Goal: Task Accomplishment & Management: Use online tool/utility

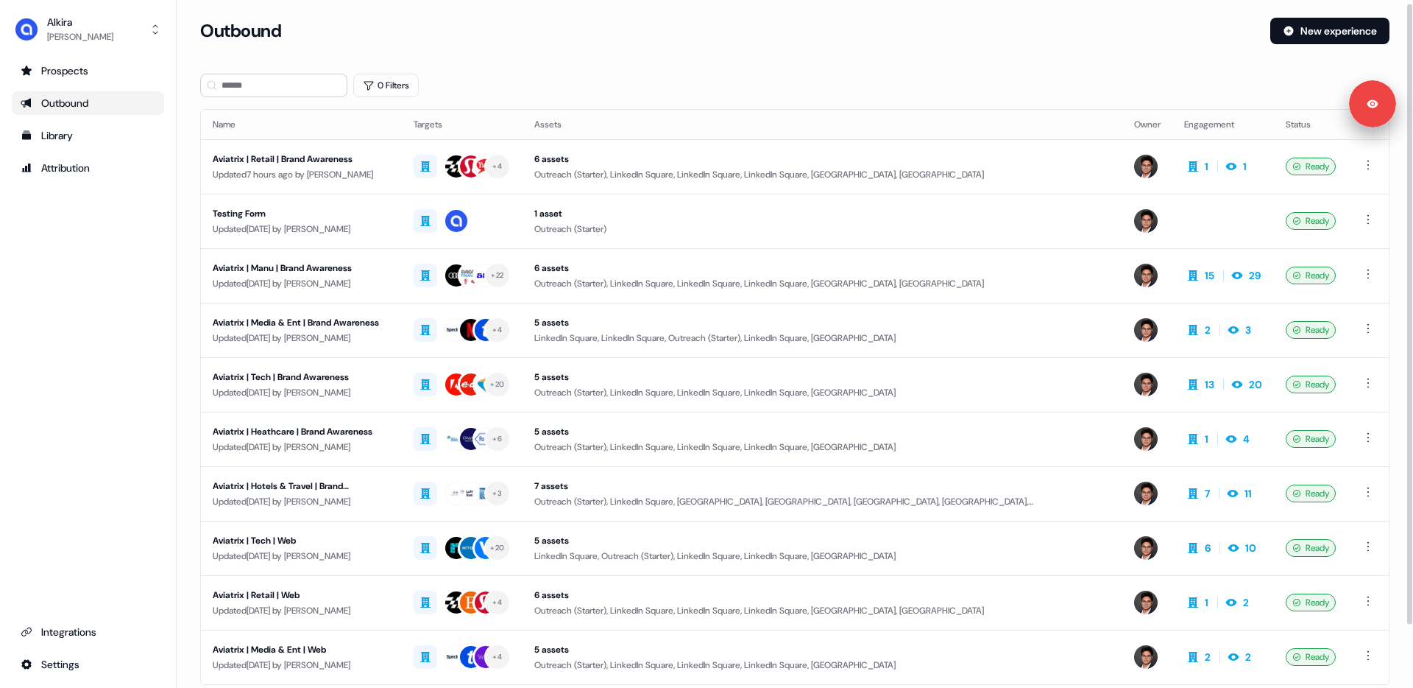
scroll to position [73, 0]
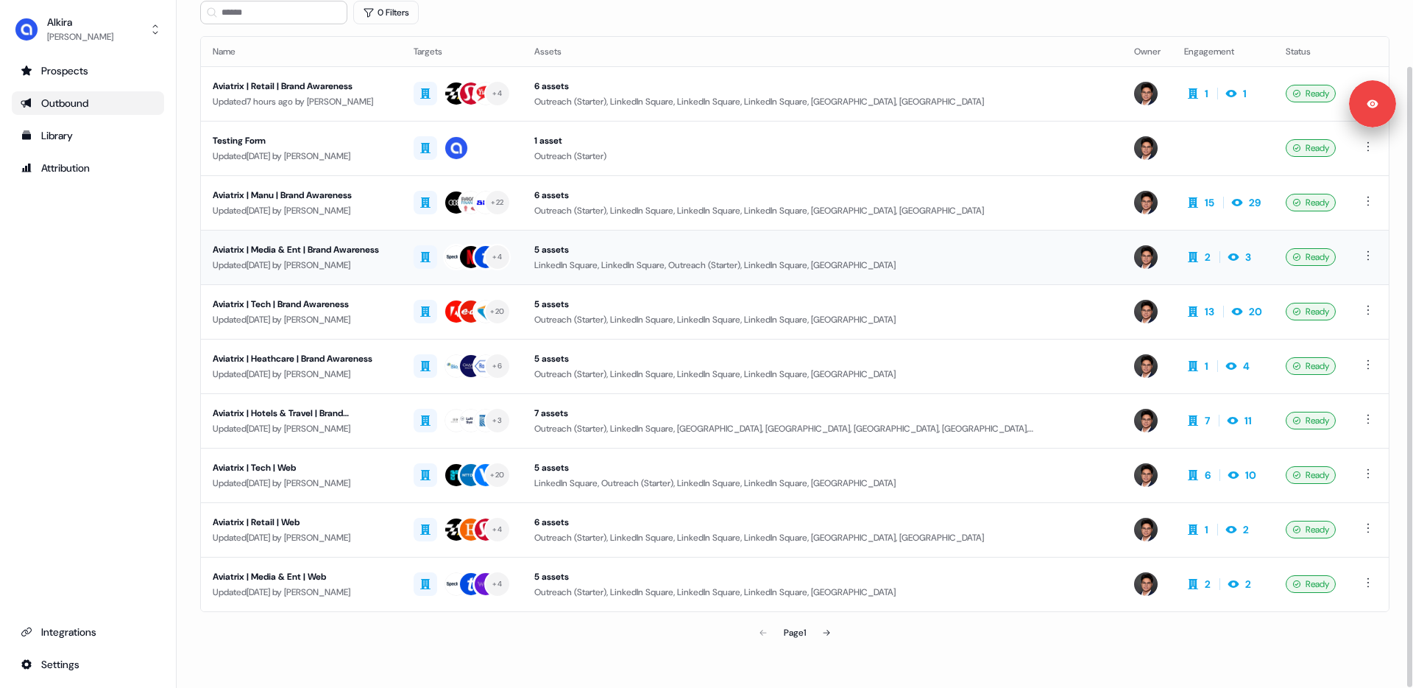
click at [273, 243] on div "Aviatrix | Media & Ent | Brand Awareness" at bounding box center [301, 249] width 177 height 15
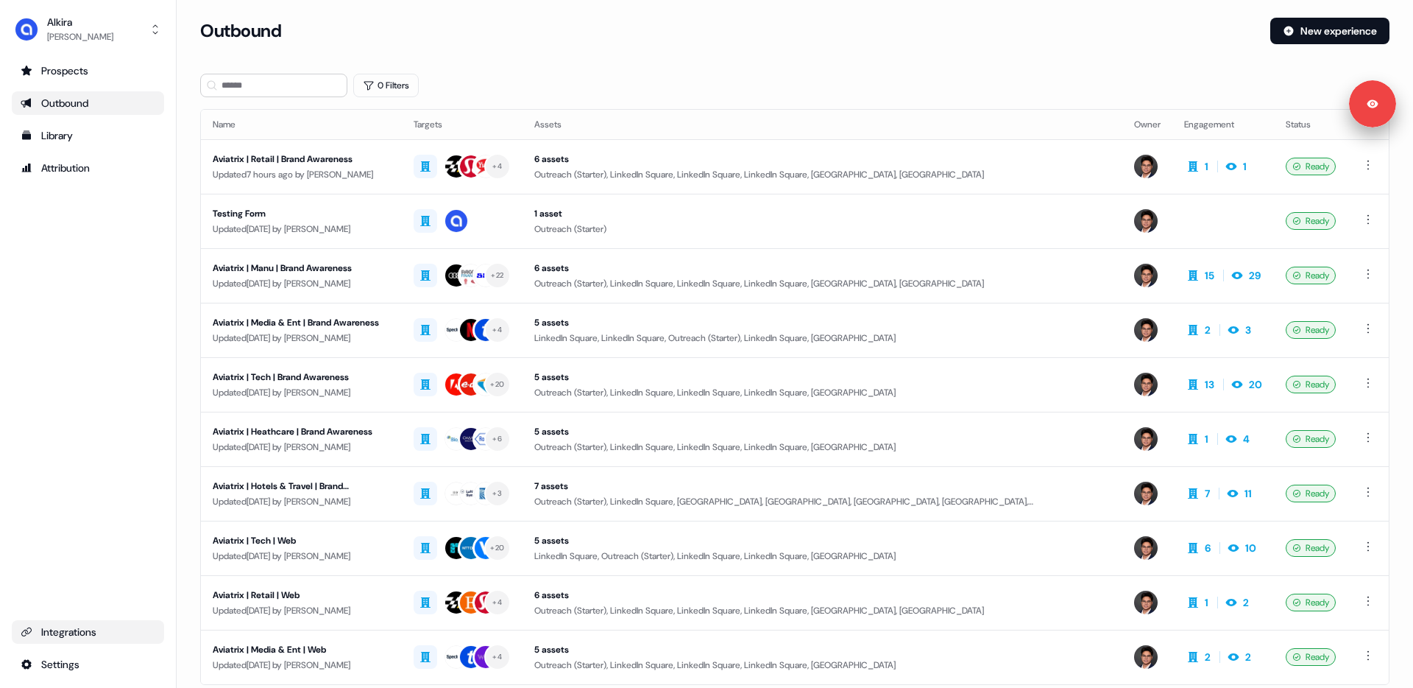
click at [80, 629] on div "Integrations" at bounding box center [88, 631] width 135 height 15
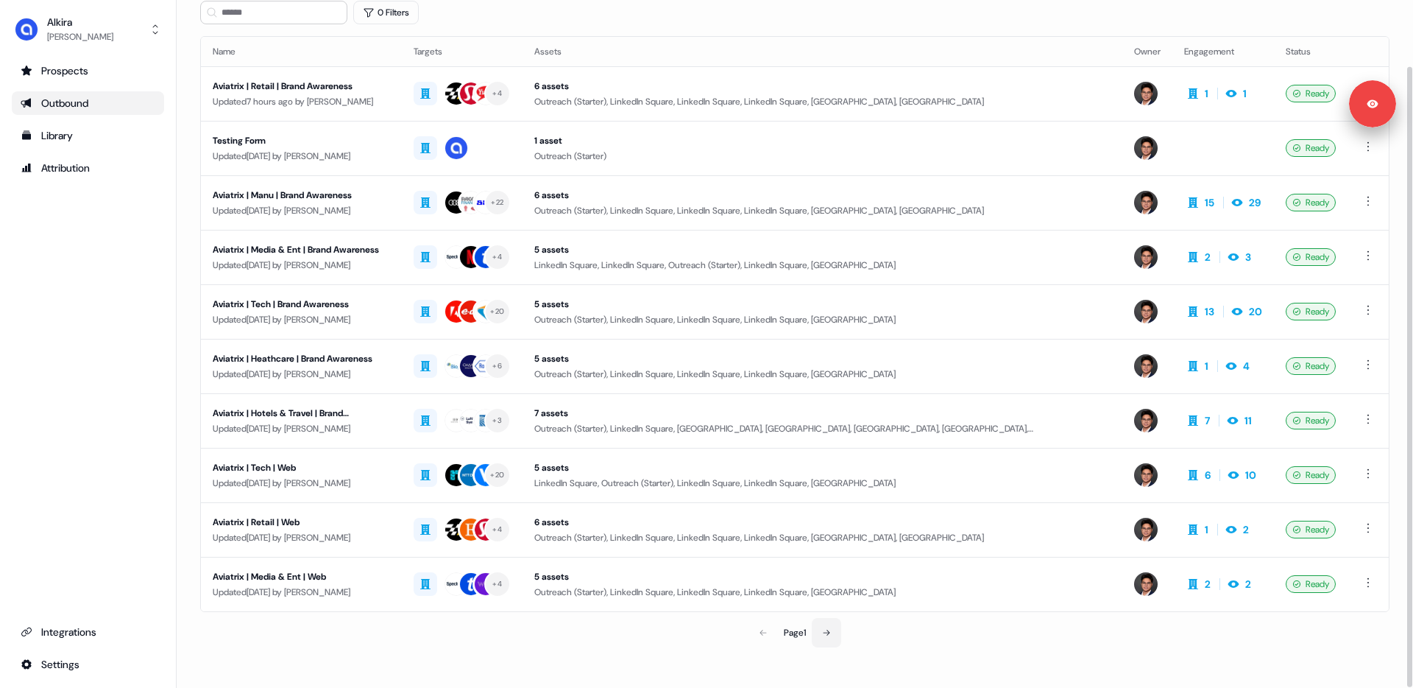
click at [833, 628] on button at bounding box center [826, 632] width 29 height 29
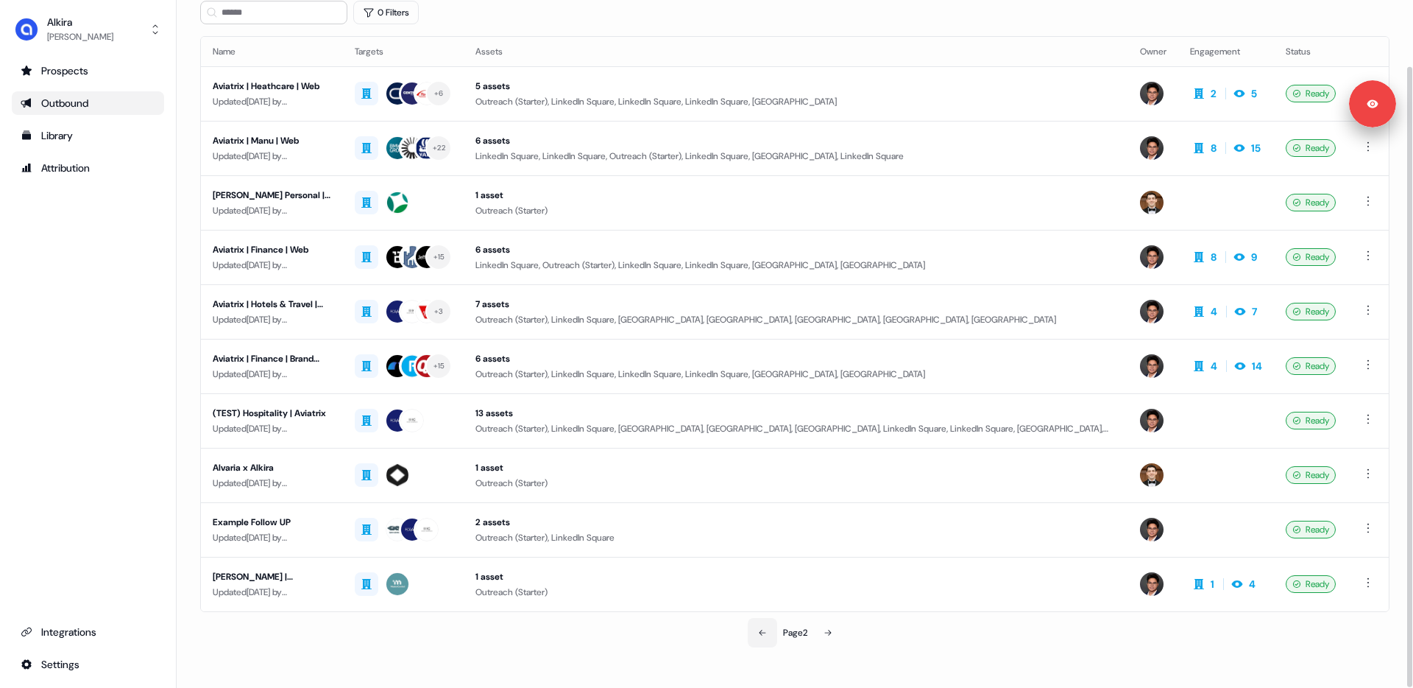
click at [755, 632] on button at bounding box center [762, 632] width 29 height 29
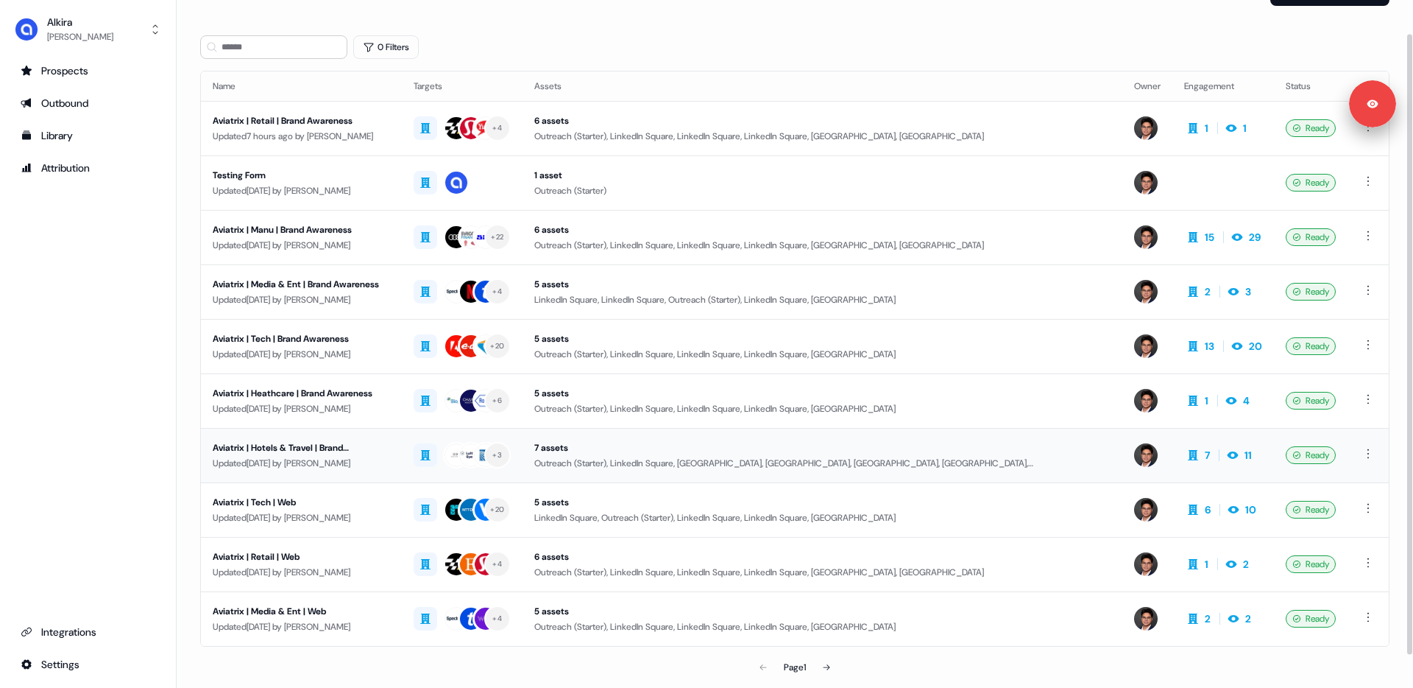
scroll to position [37, 0]
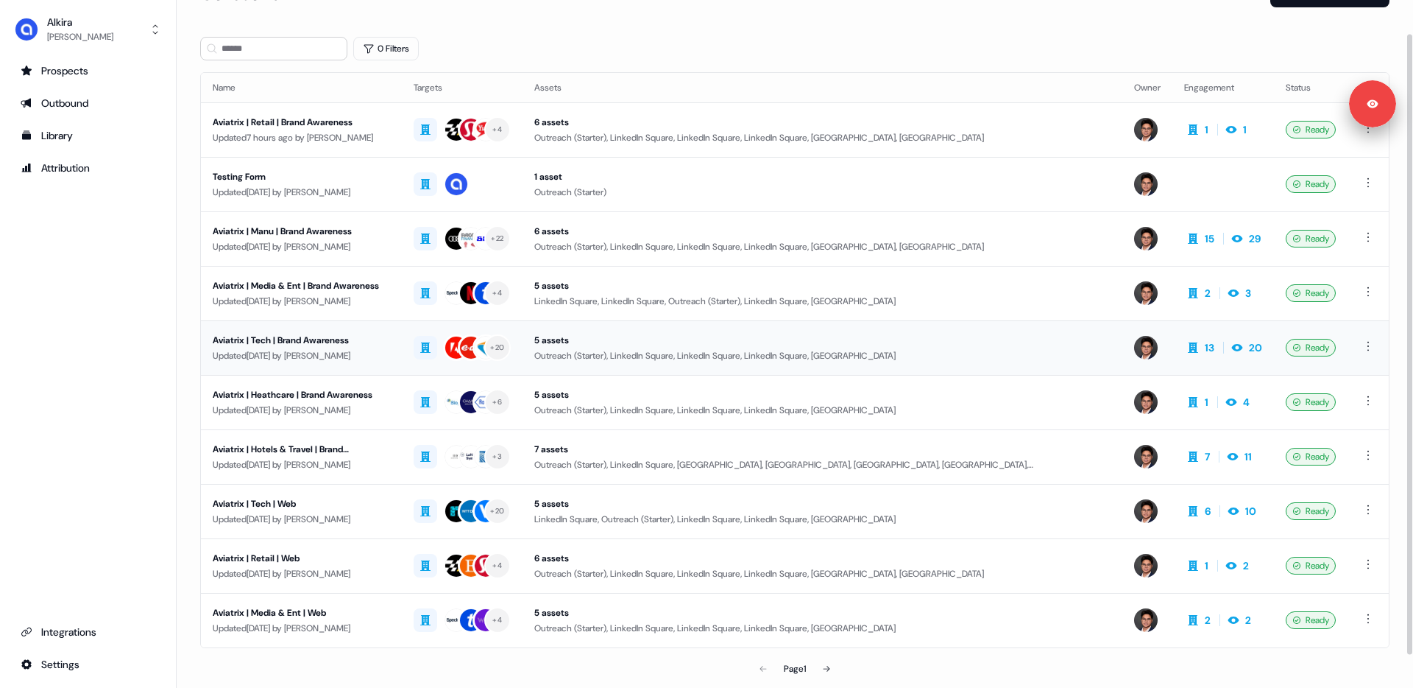
click at [348, 358] on div "Updated 5 days ago by Hugh Le" at bounding box center [301, 355] width 177 height 15
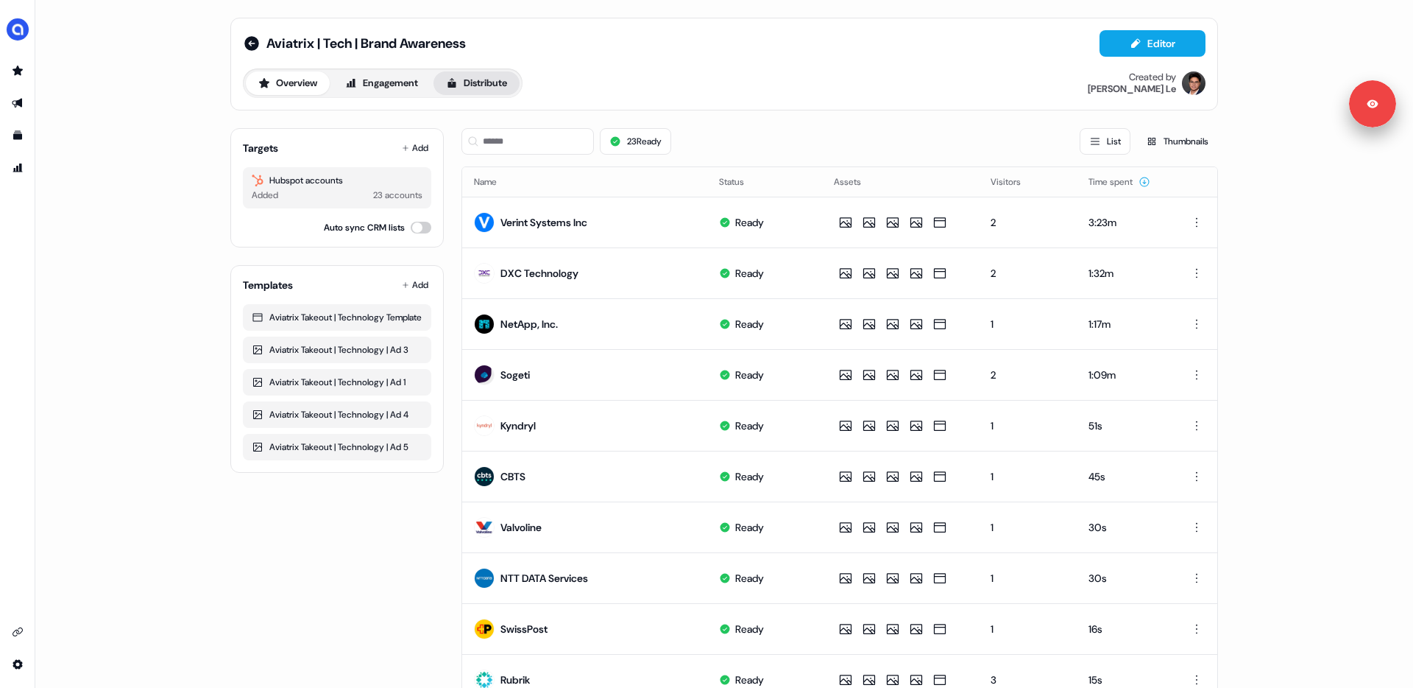
click at [459, 71] on button "Distribute" at bounding box center [477, 83] width 86 height 24
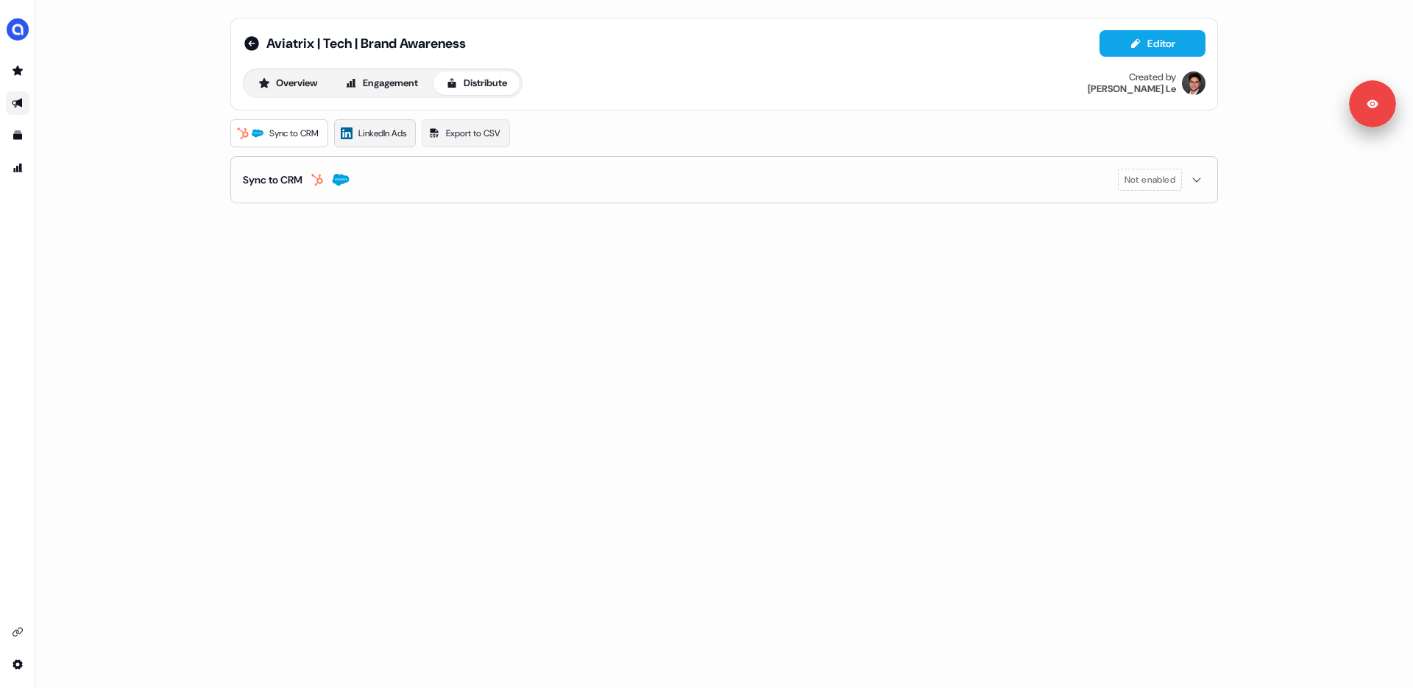
click at [384, 138] on span "LinkedIn Ads" at bounding box center [382, 133] width 48 height 15
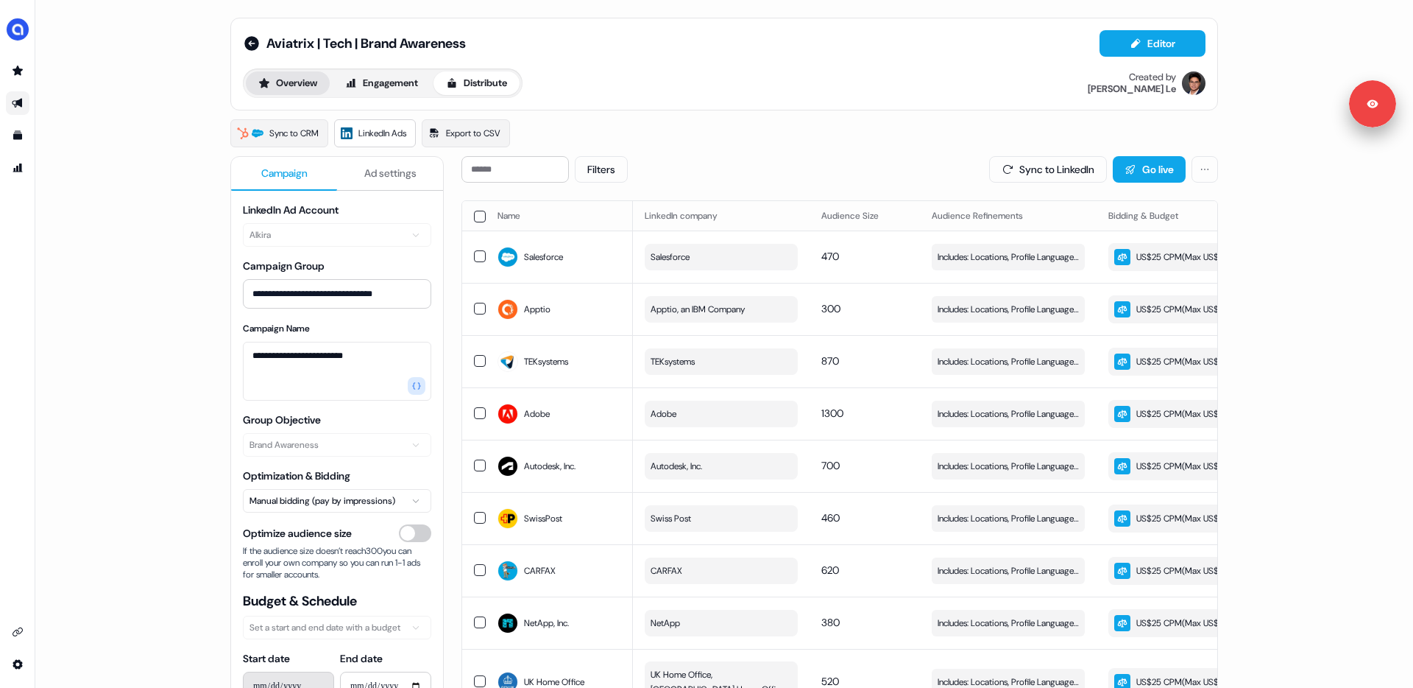
click at [290, 87] on button "Overview" at bounding box center [288, 83] width 84 height 24
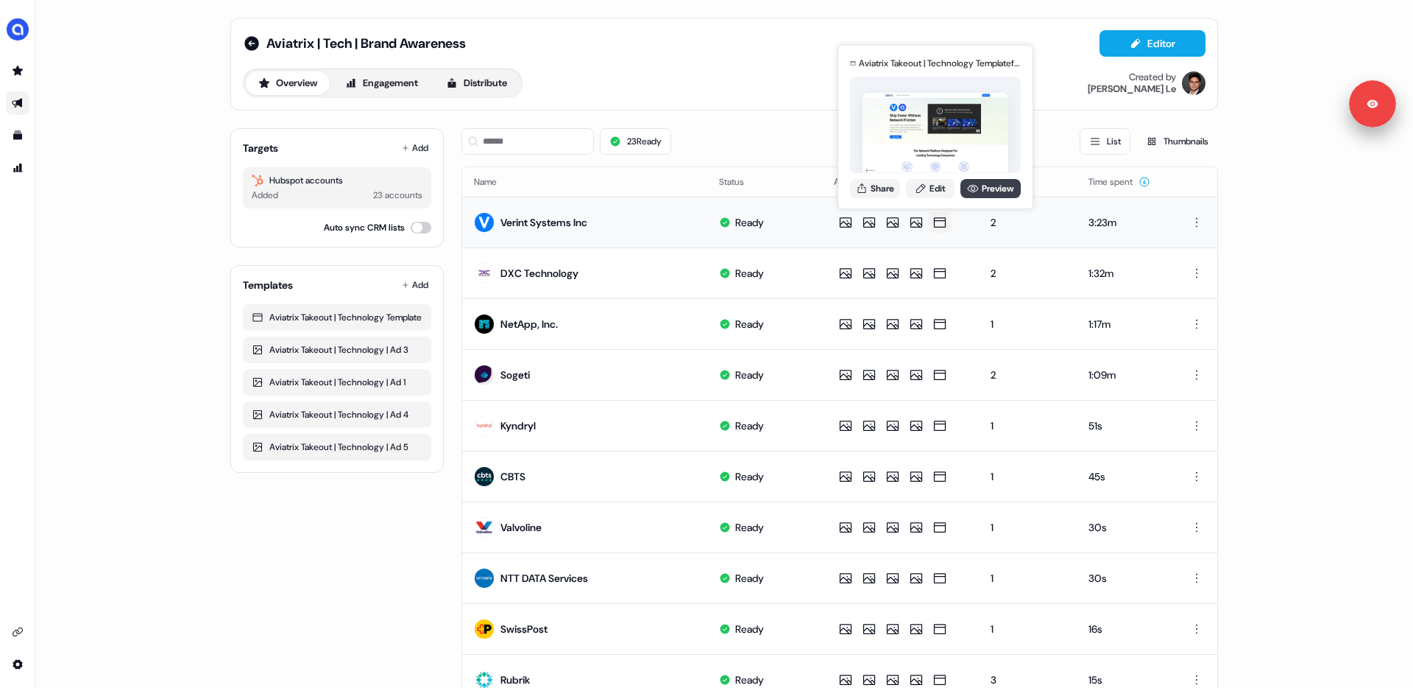
click at [970, 188] on icon at bounding box center [973, 189] width 12 height 12
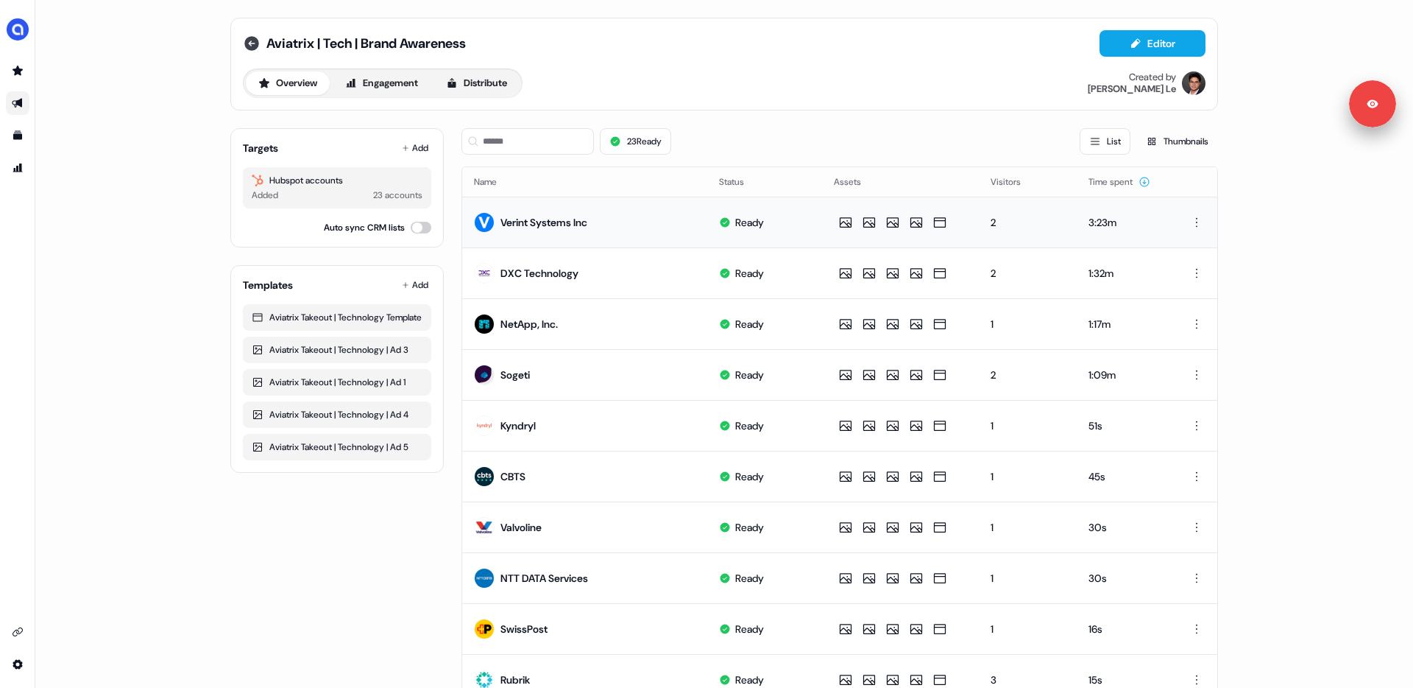
click at [249, 42] on icon at bounding box center [251, 43] width 15 height 15
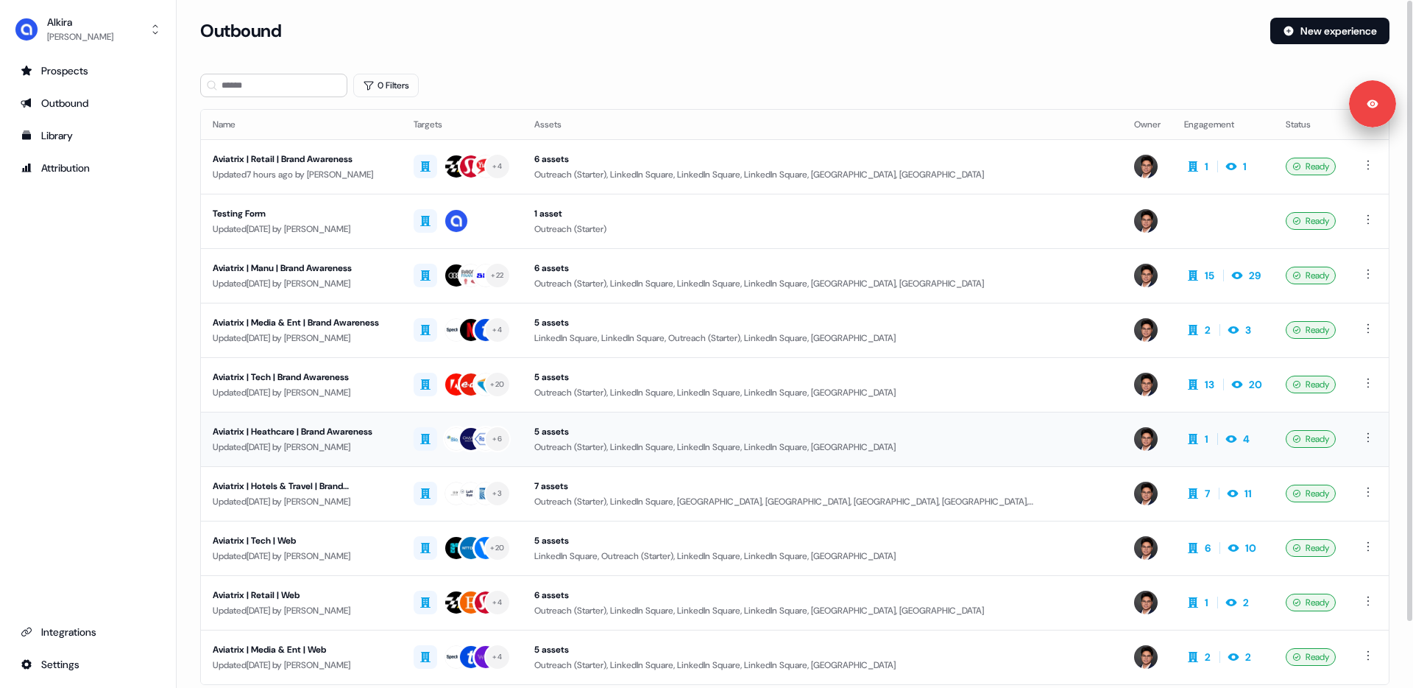
scroll to position [73, 0]
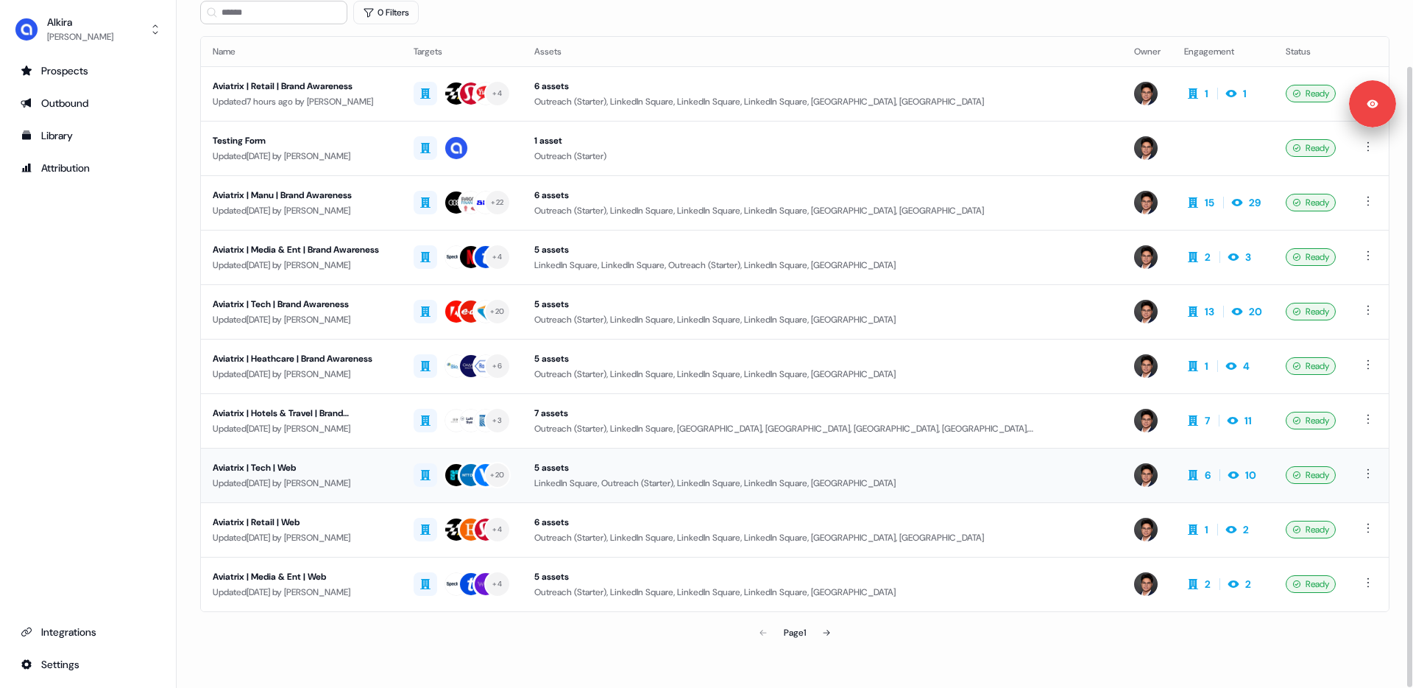
click at [311, 476] on div "Updated 6 days ago by Hugh Le" at bounding box center [301, 483] width 177 height 15
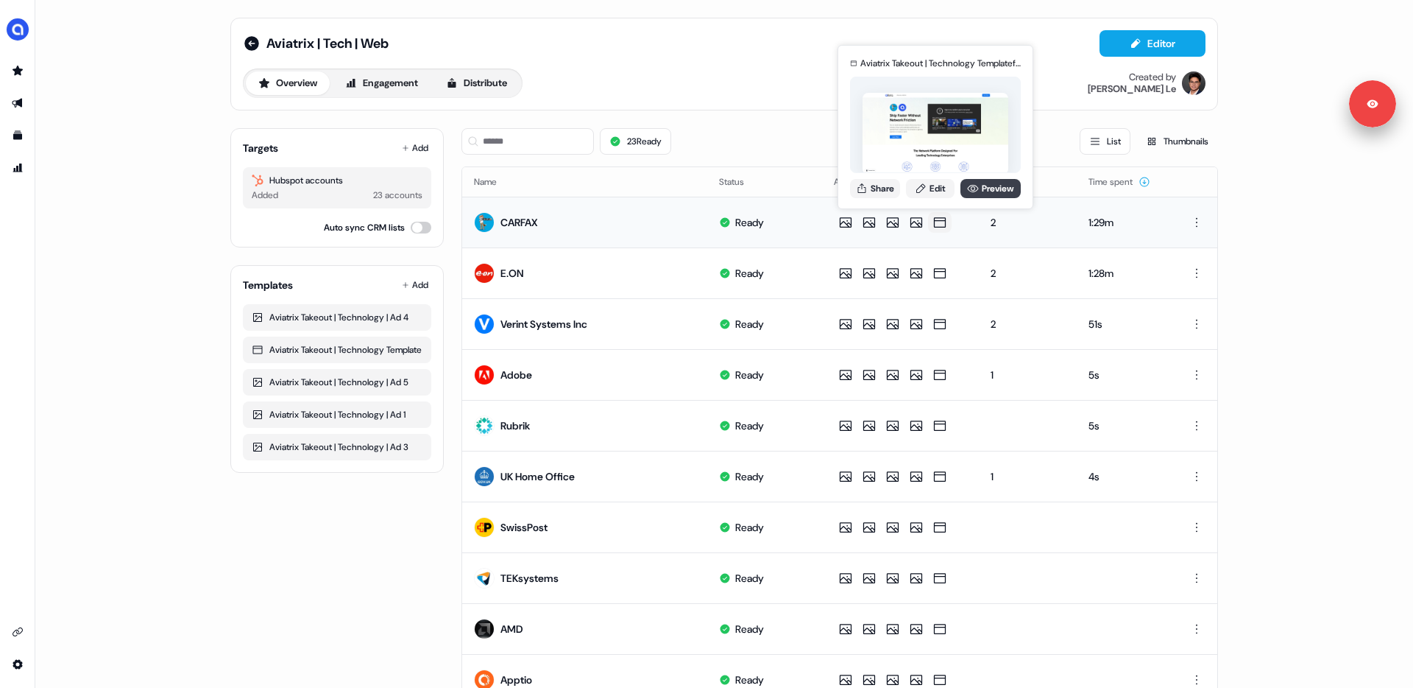
click at [983, 182] on link "Preview" at bounding box center [991, 188] width 60 height 19
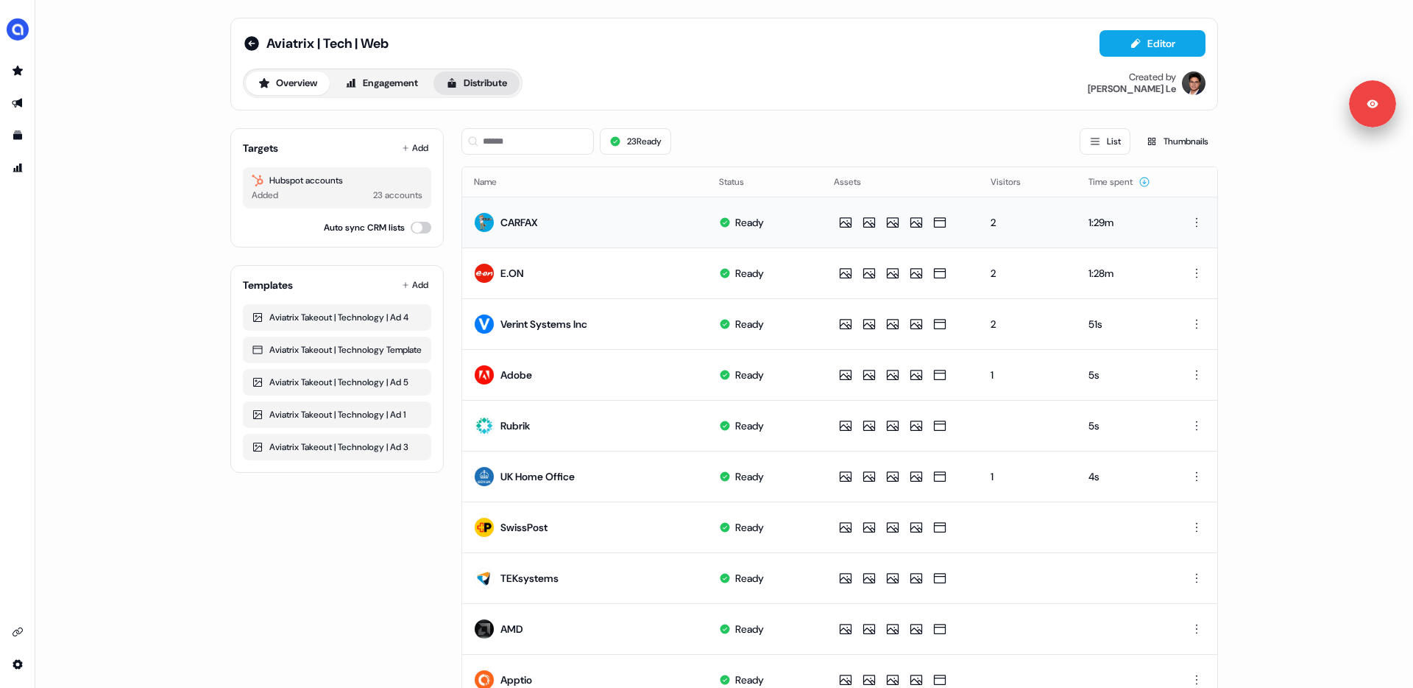
click at [484, 82] on button "Distribute" at bounding box center [477, 83] width 86 height 24
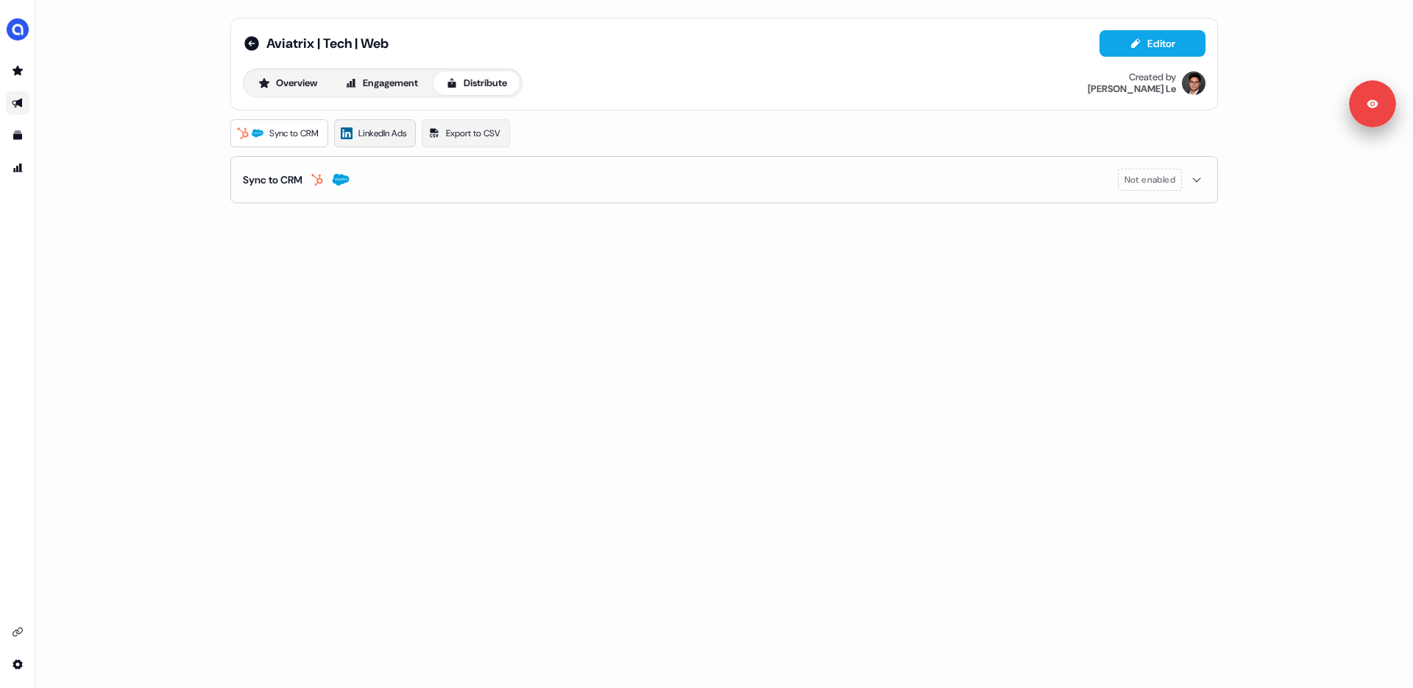
click at [389, 135] on span "LinkedIn Ads" at bounding box center [382, 133] width 48 height 15
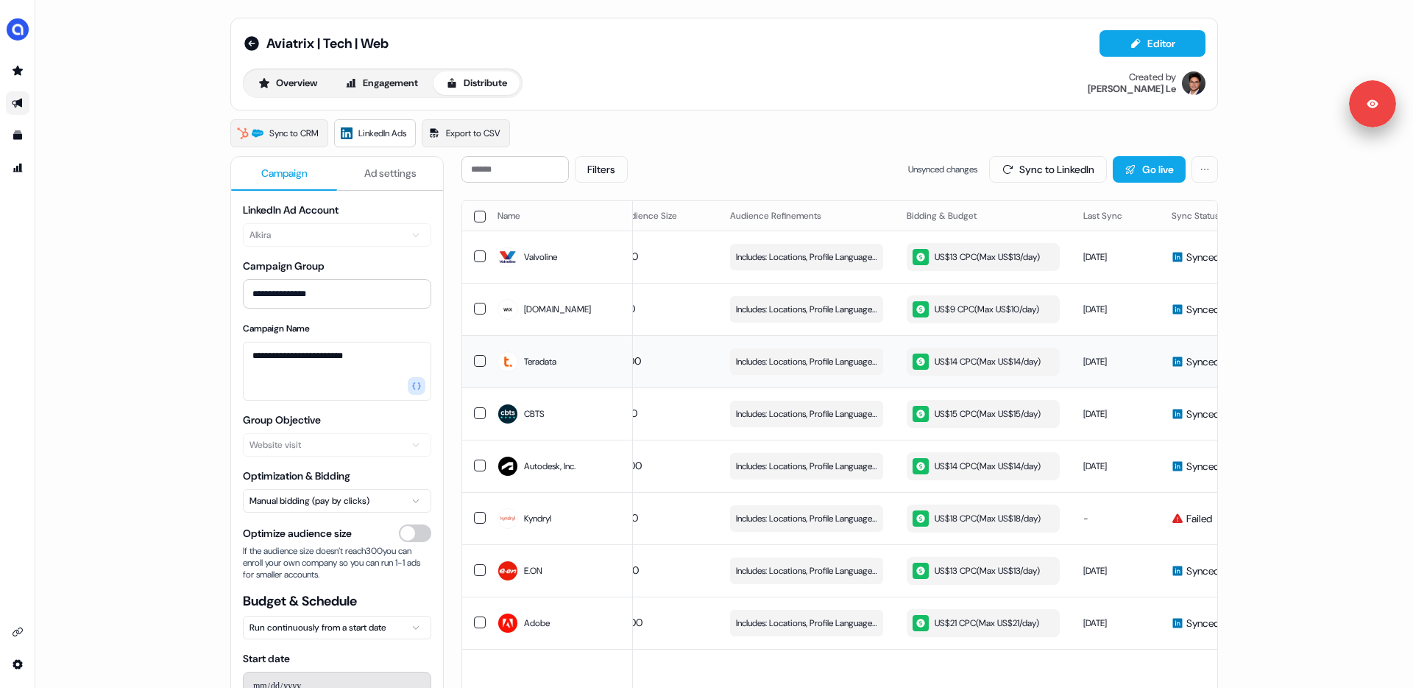
scroll to position [0, 417]
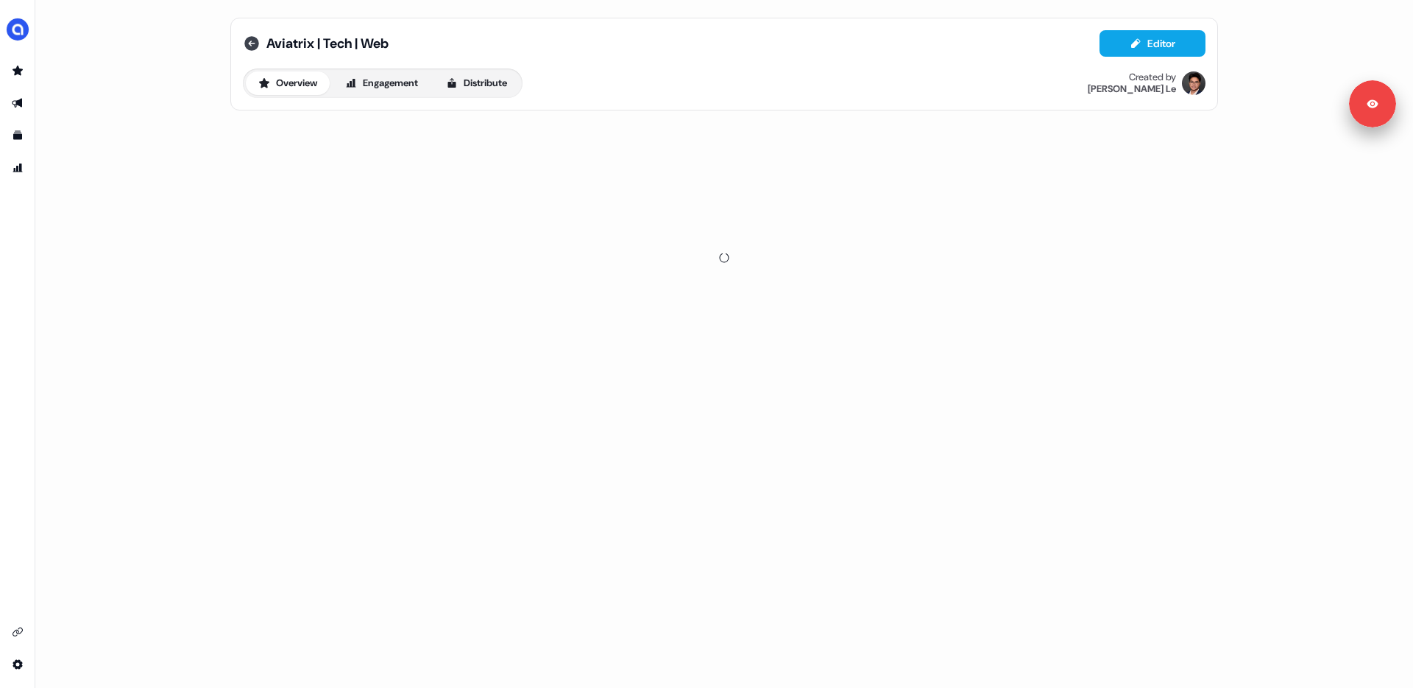
click at [248, 39] on icon at bounding box center [251, 43] width 15 height 15
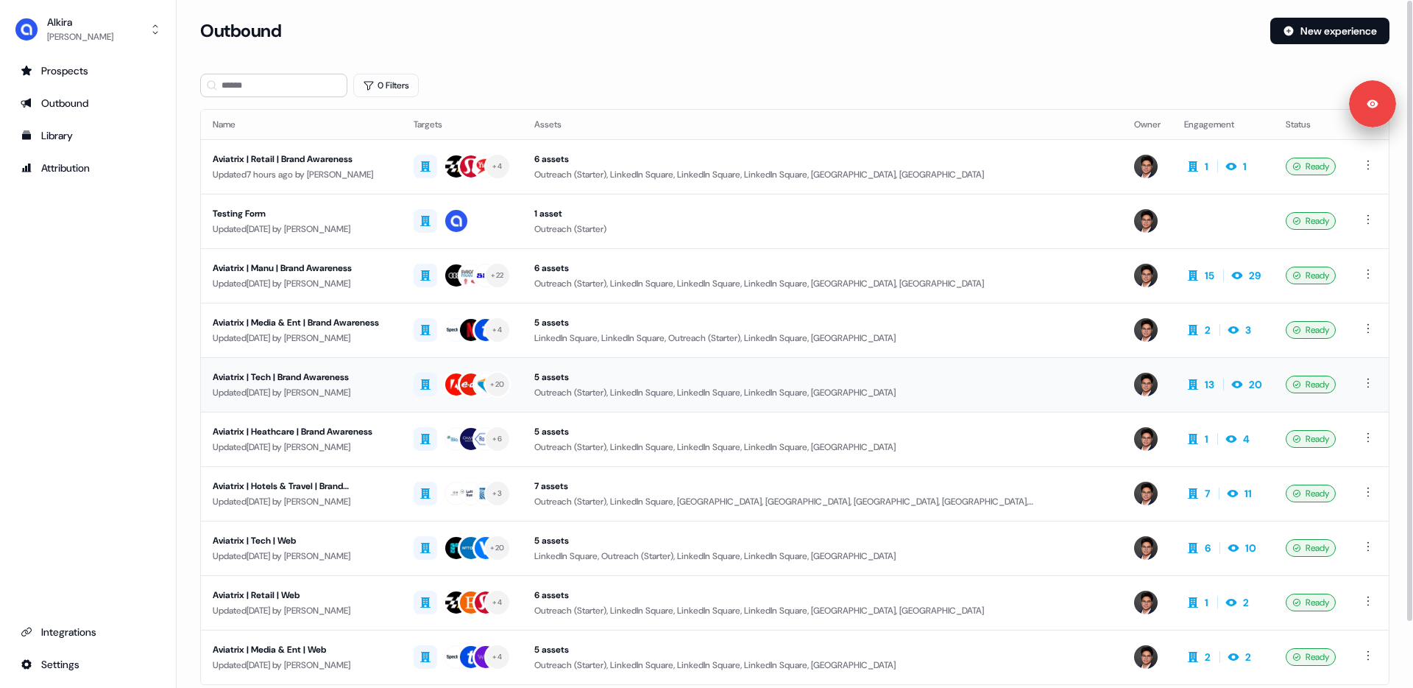
click at [287, 393] on div "Updated 5 days ago by Hugh Le" at bounding box center [301, 392] width 177 height 15
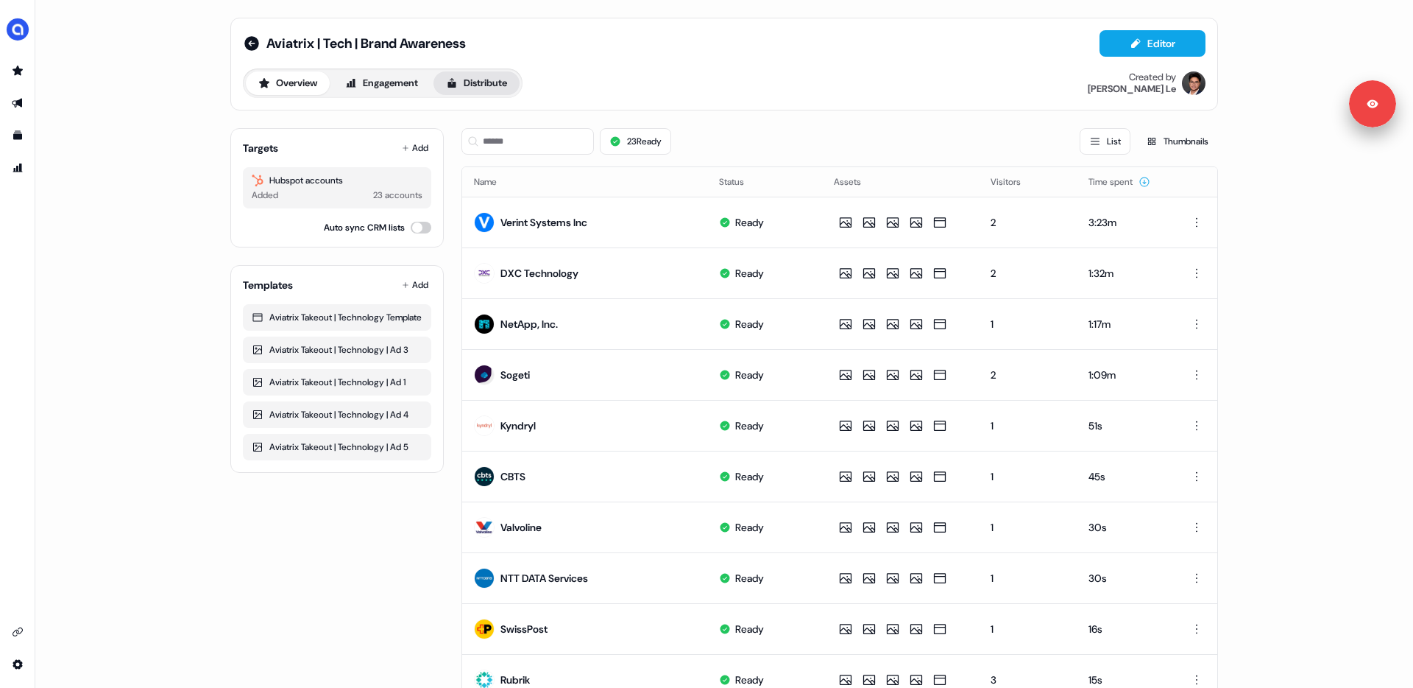
click at [467, 79] on button "Distribute" at bounding box center [477, 83] width 86 height 24
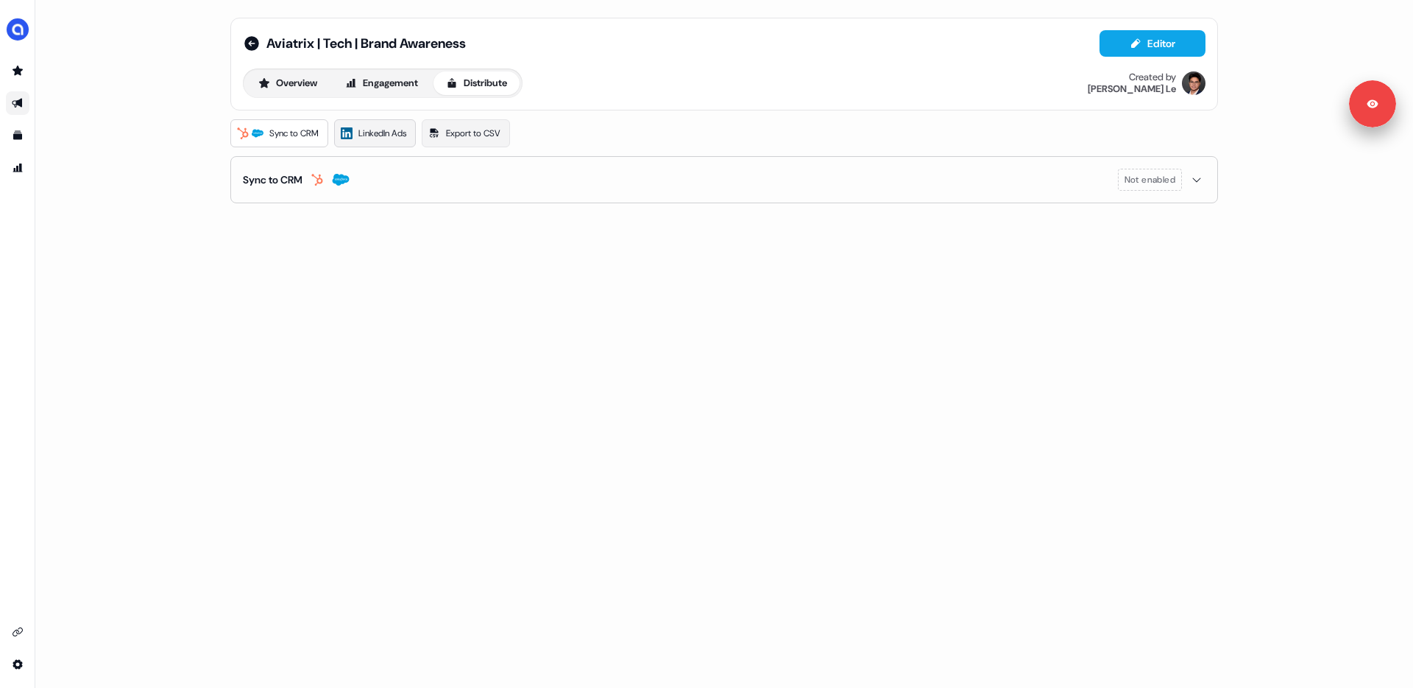
click at [406, 138] on span "LinkedIn Ads" at bounding box center [382, 133] width 48 height 15
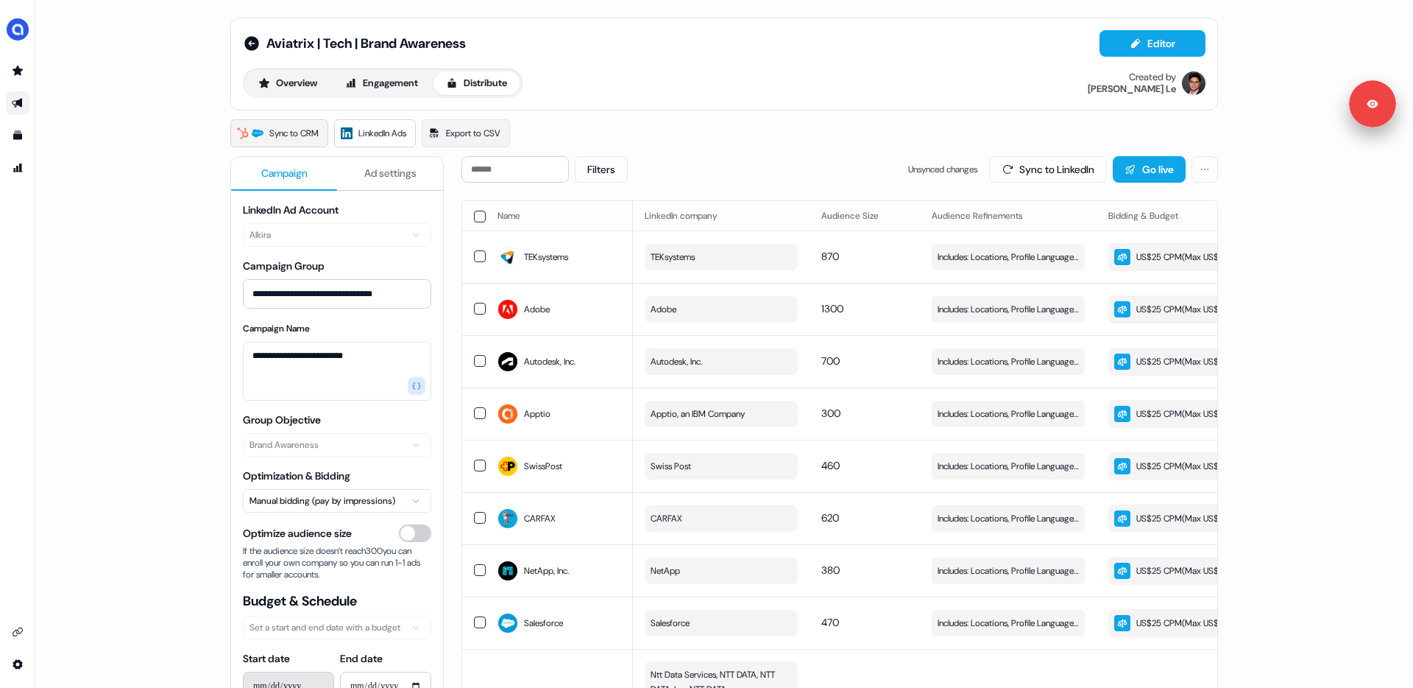
click at [305, 136] on span "Sync to CRM" at bounding box center [293, 133] width 49 height 15
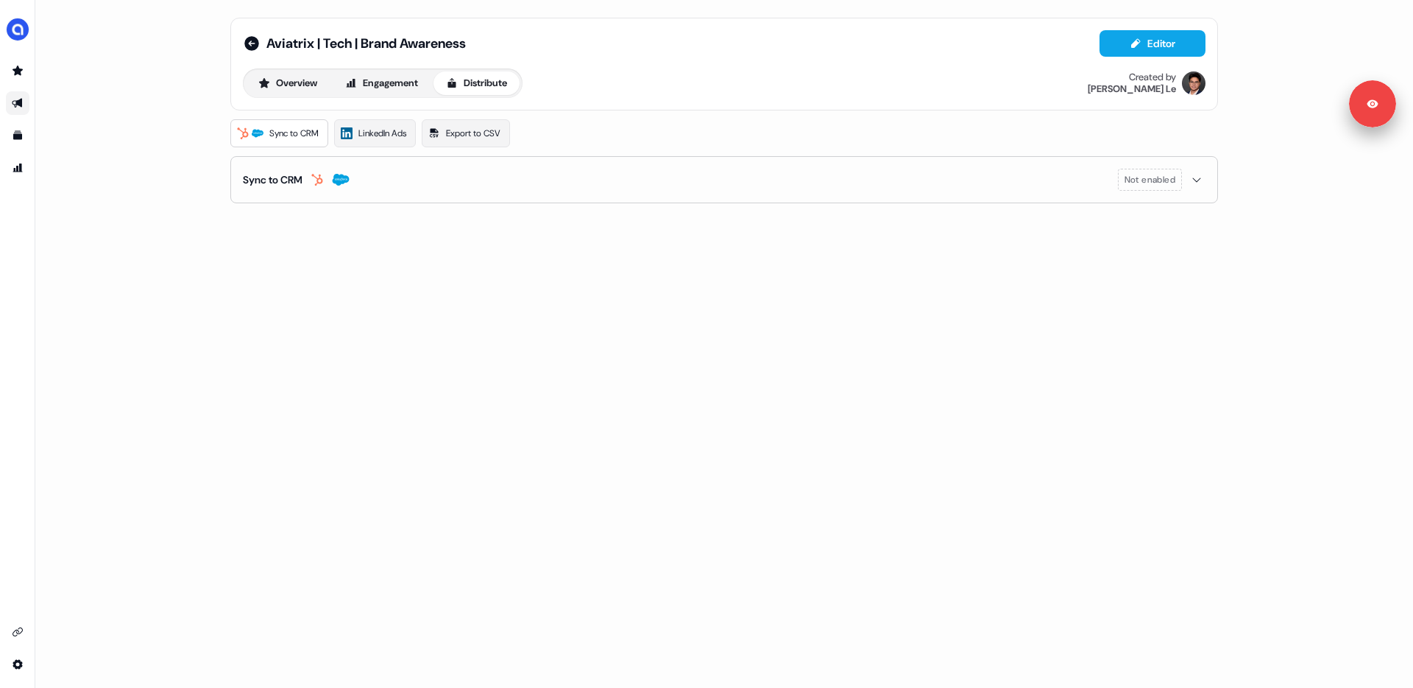
click at [300, 182] on div "Sync to CRM" at bounding box center [273, 179] width 60 height 15
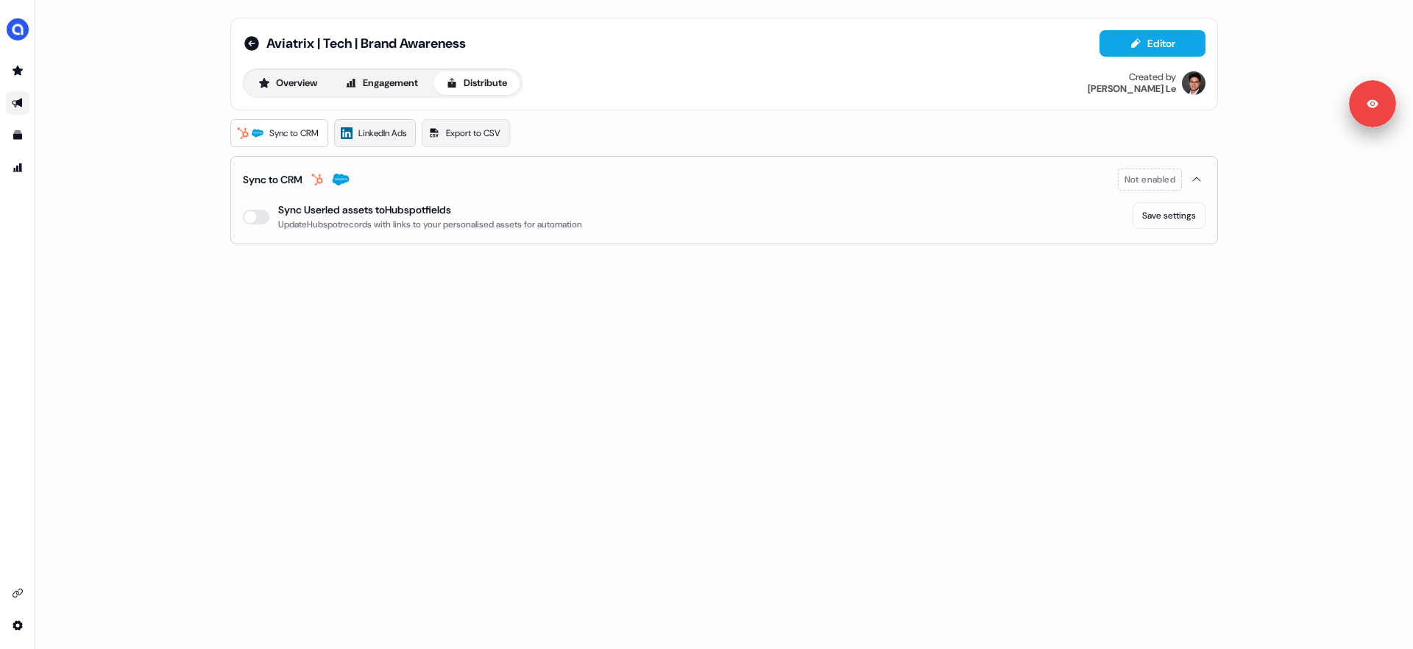
click at [367, 130] on span "LinkedIn Ads" at bounding box center [382, 133] width 48 height 15
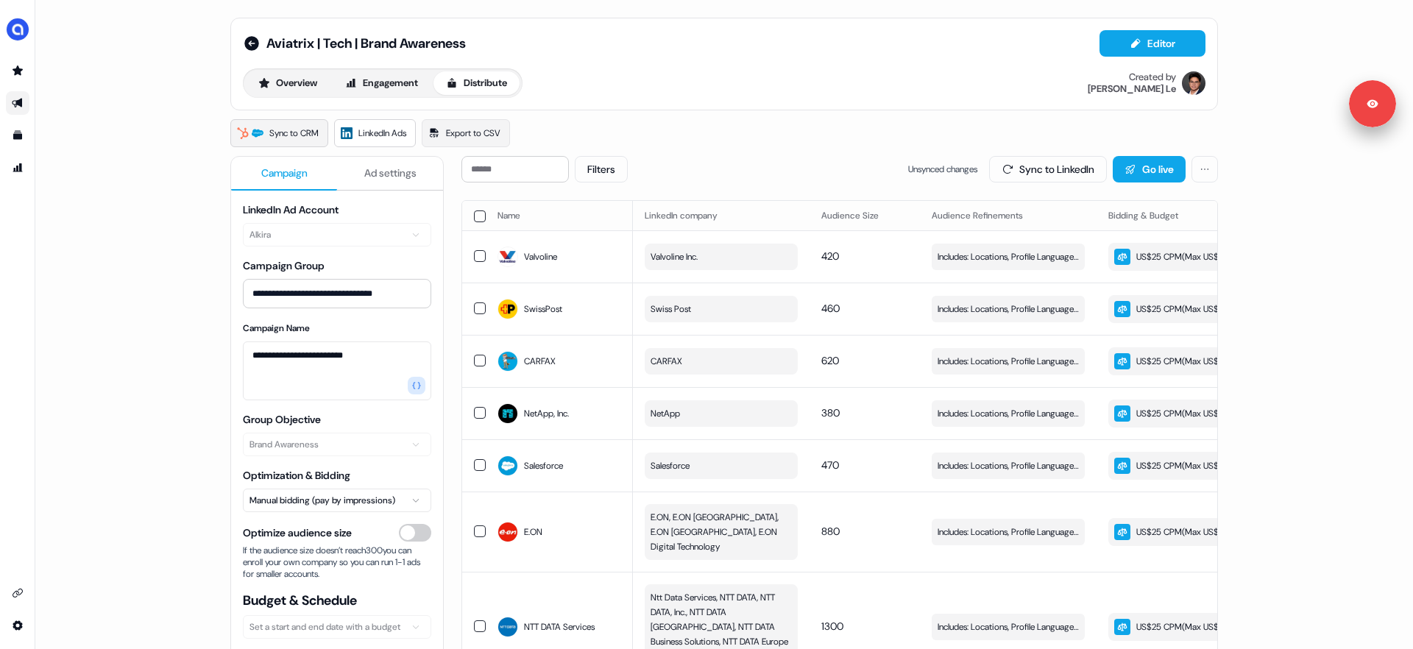
click at [287, 130] on span "Sync to CRM" at bounding box center [293, 133] width 49 height 15
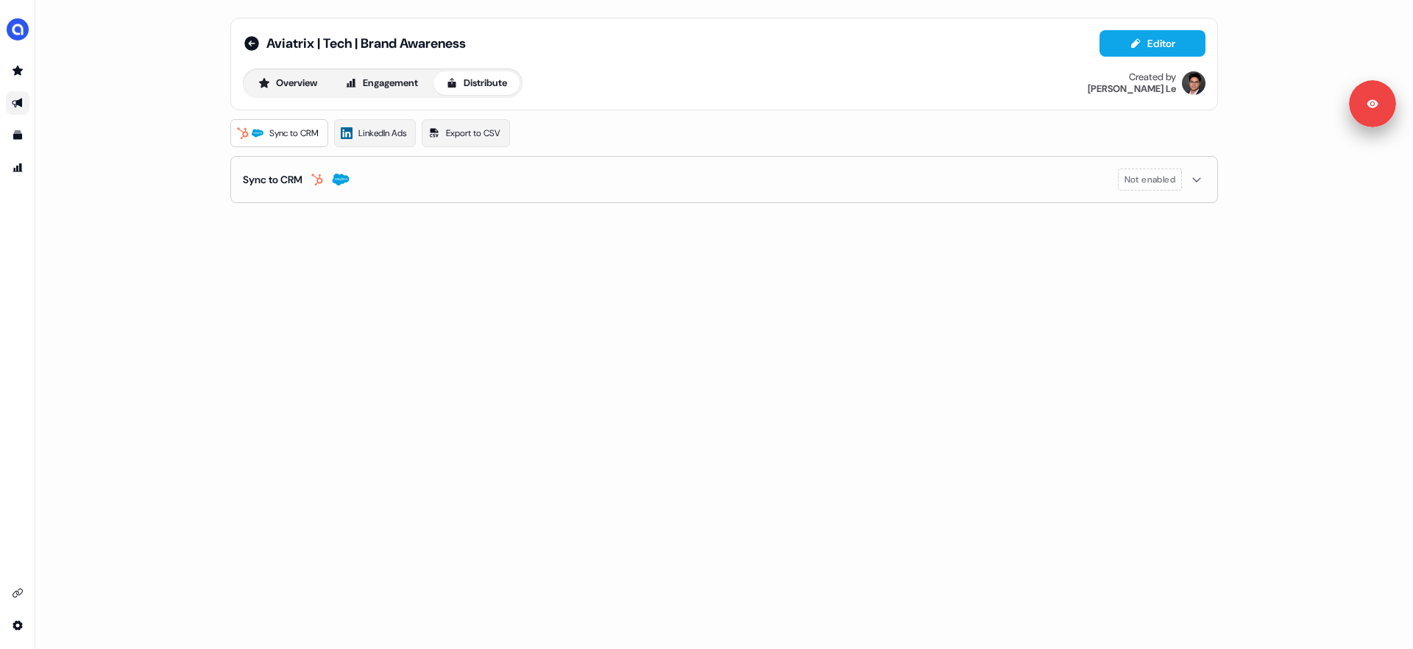
click at [397, 186] on button "Sync to CRM Not enabled" at bounding box center [724, 180] width 963 height 46
click at [257, 217] on button "enable-crm-asset-sync" at bounding box center [256, 217] width 26 height 15
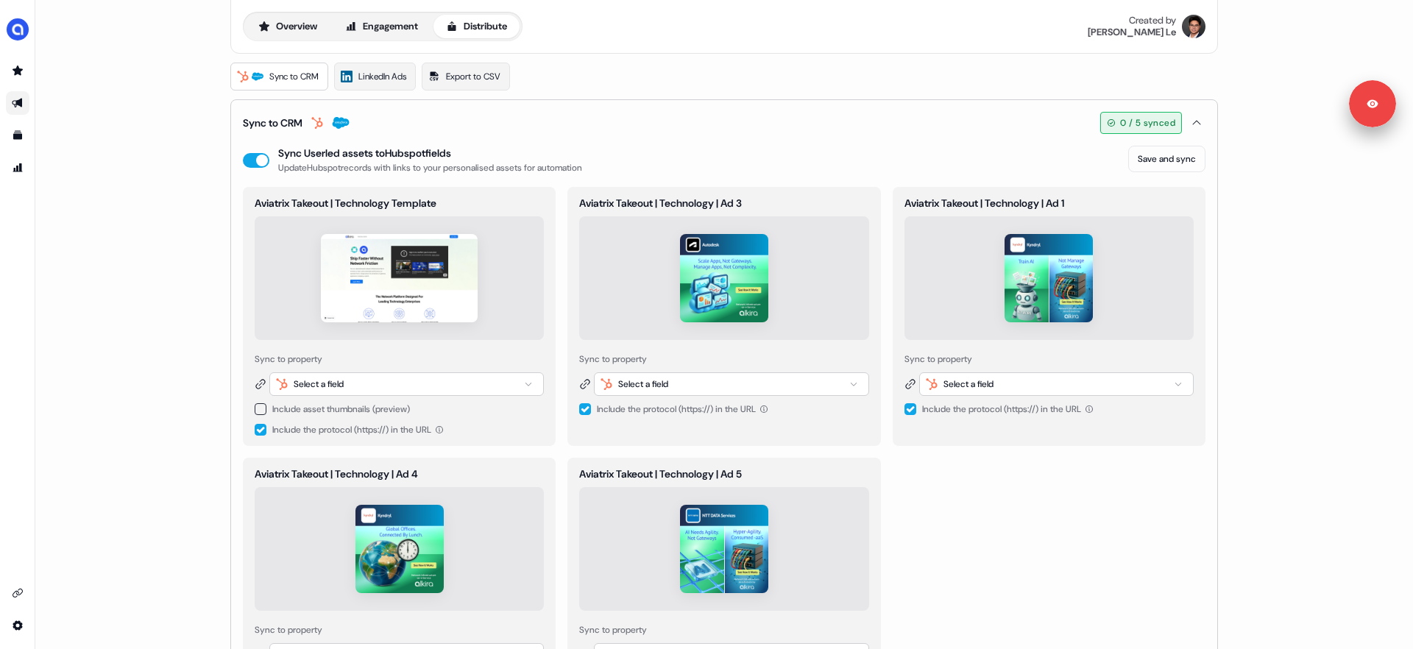
scroll to position [34, 0]
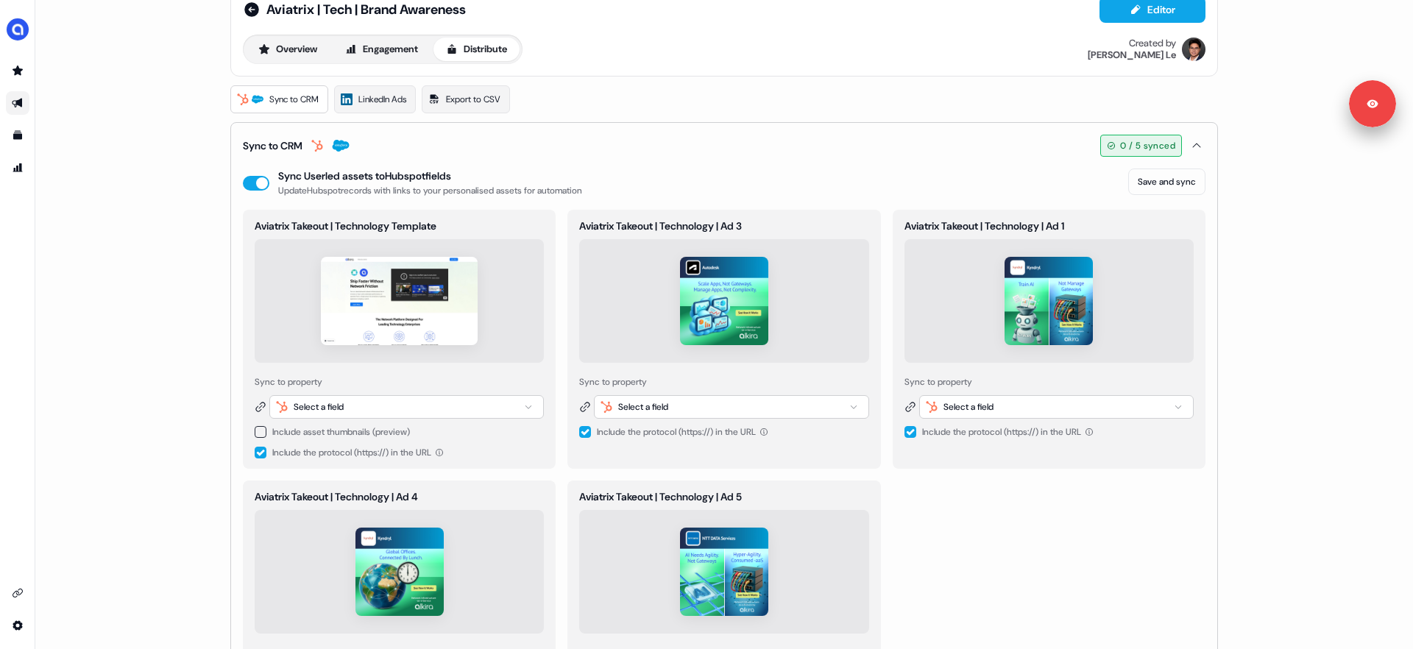
click at [319, 405] on div "Select a field" at bounding box center [319, 407] width 50 height 15
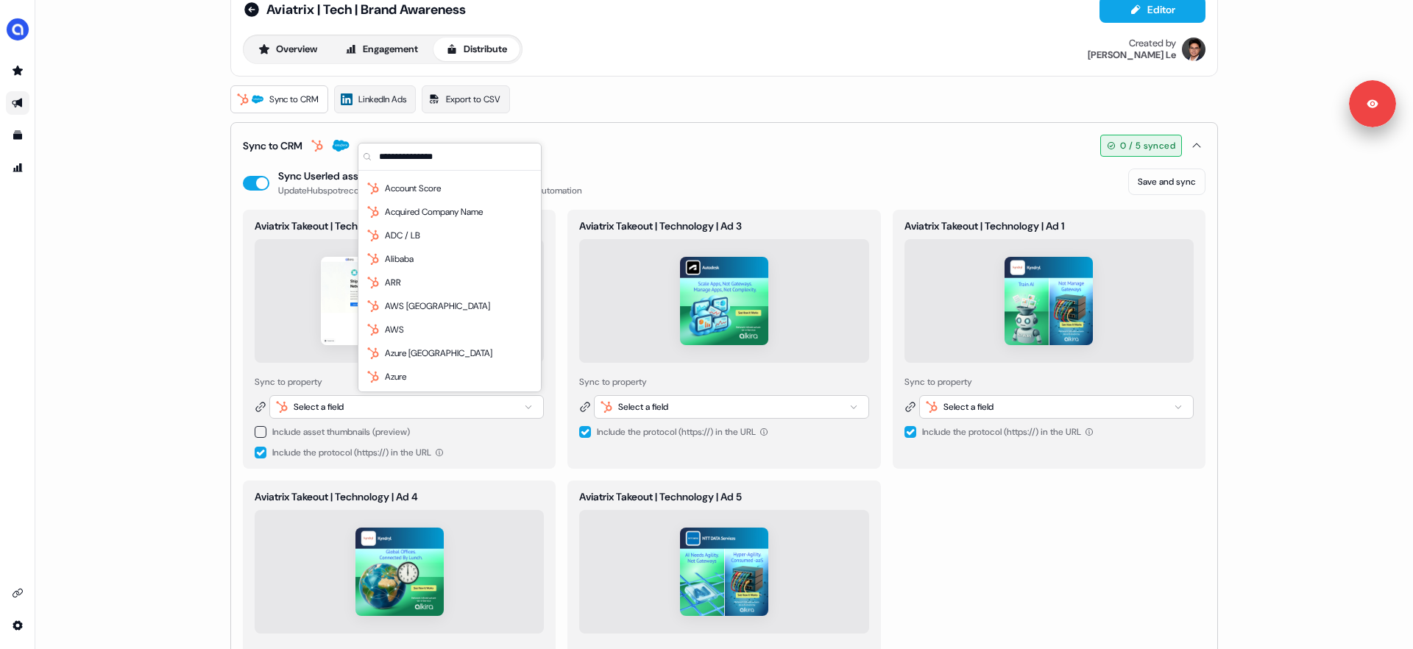
scroll to position [187, 0]
click at [181, 289] on div "Aviatrix | Tech | Brand Awareness Editor Overview Engagement Distribute Created…" at bounding box center [724, 324] width 1378 height 649
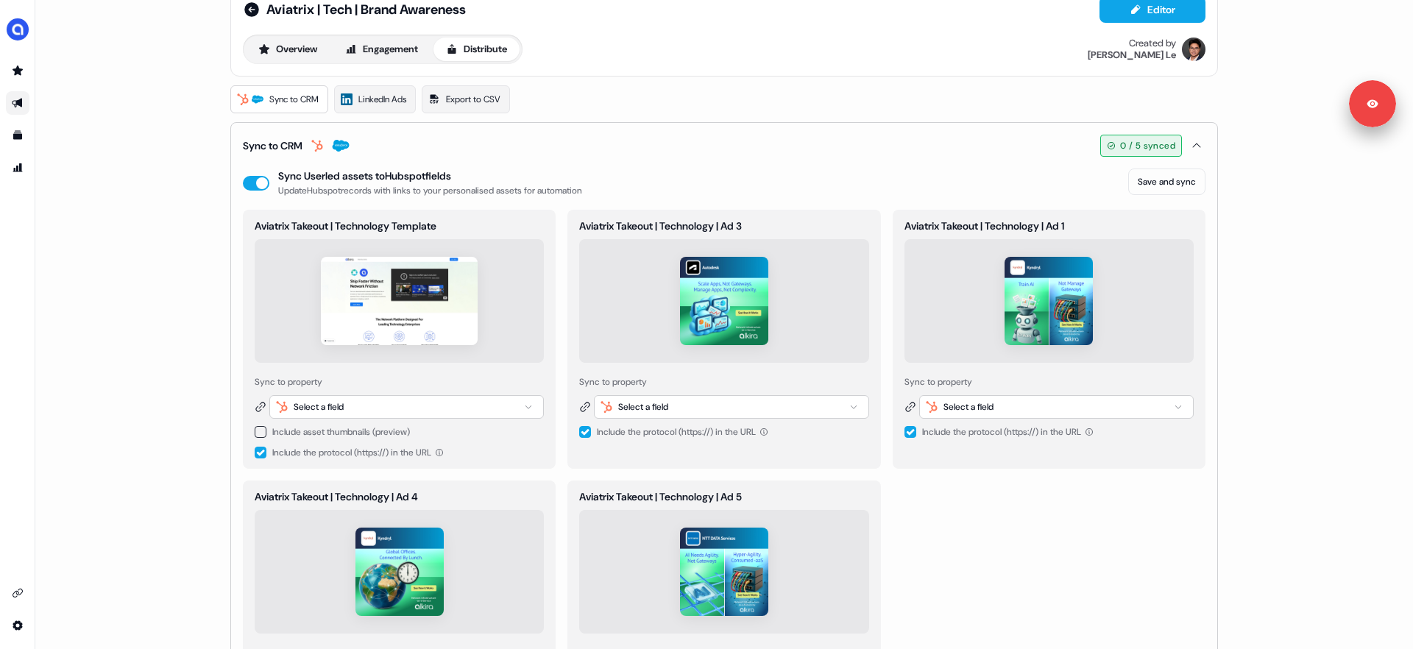
click at [331, 401] on div "Select a field" at bounding box center [319, 407] width 50 height 15
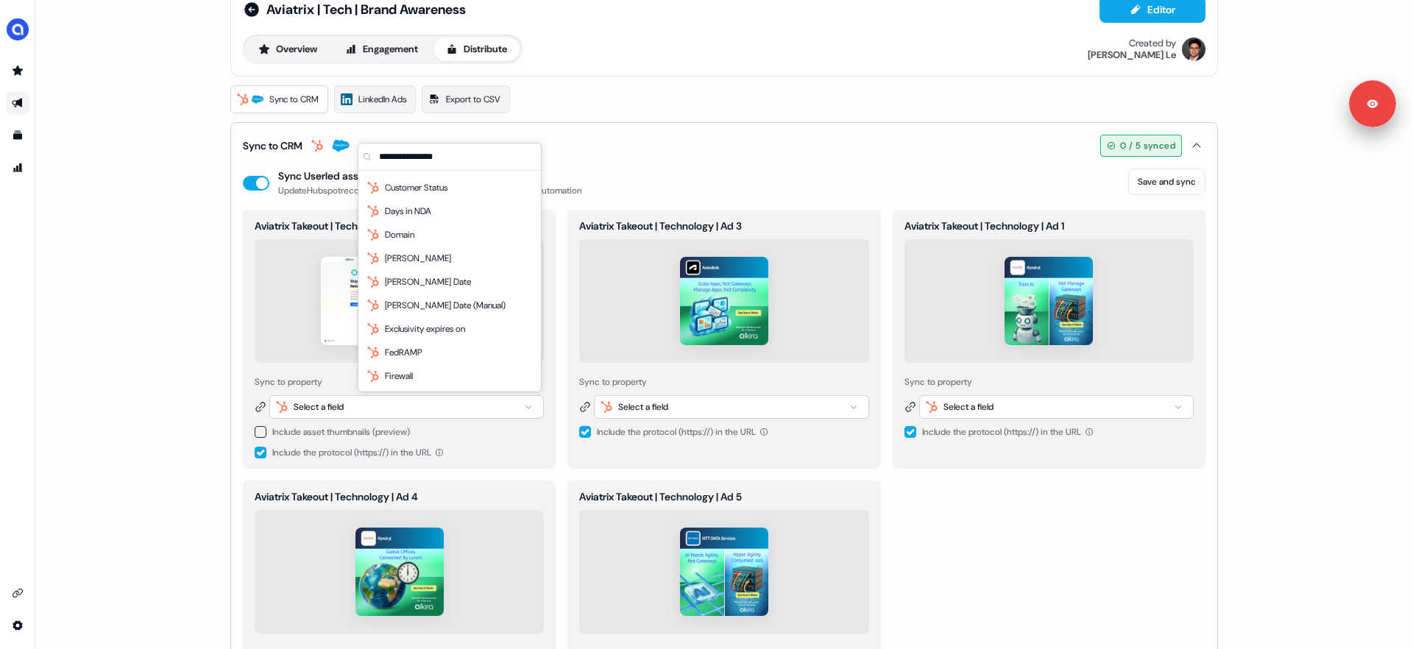
scroll to position [591, 0]
click at [163, 327] on div "Aviatrix | Tech | Brand Awareness Editor Overview Engagement Distribute Created…" at bounding box center [724, 324] width 1378 height 649
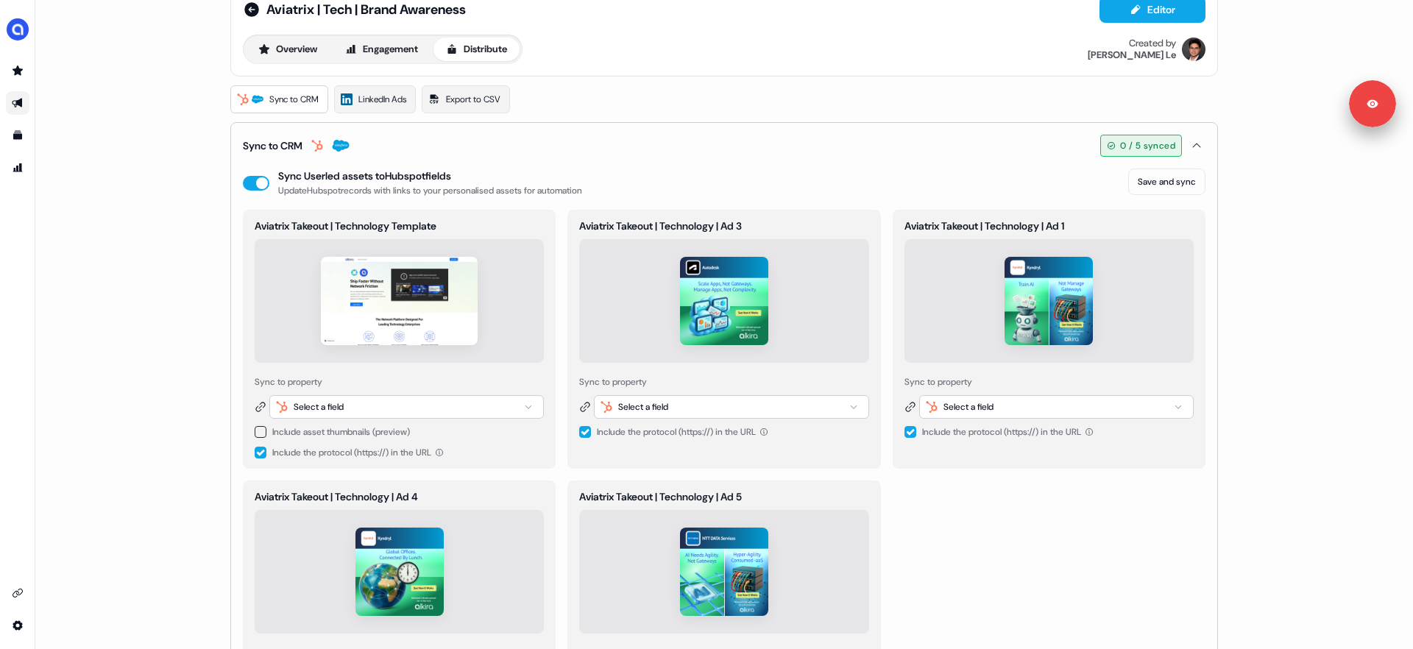
scroll to position [0, 0]
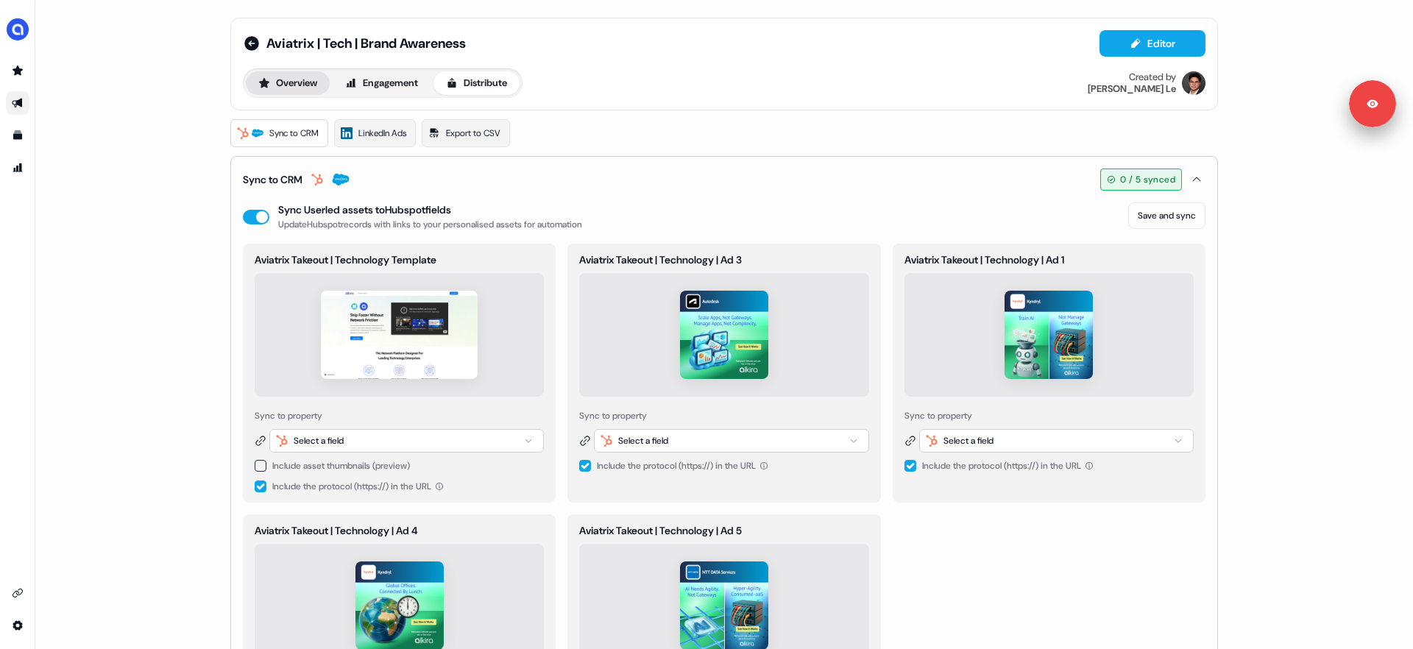
click at [291, 83] on button "Overview" at bounding box center [288, 83] width 84 height 24
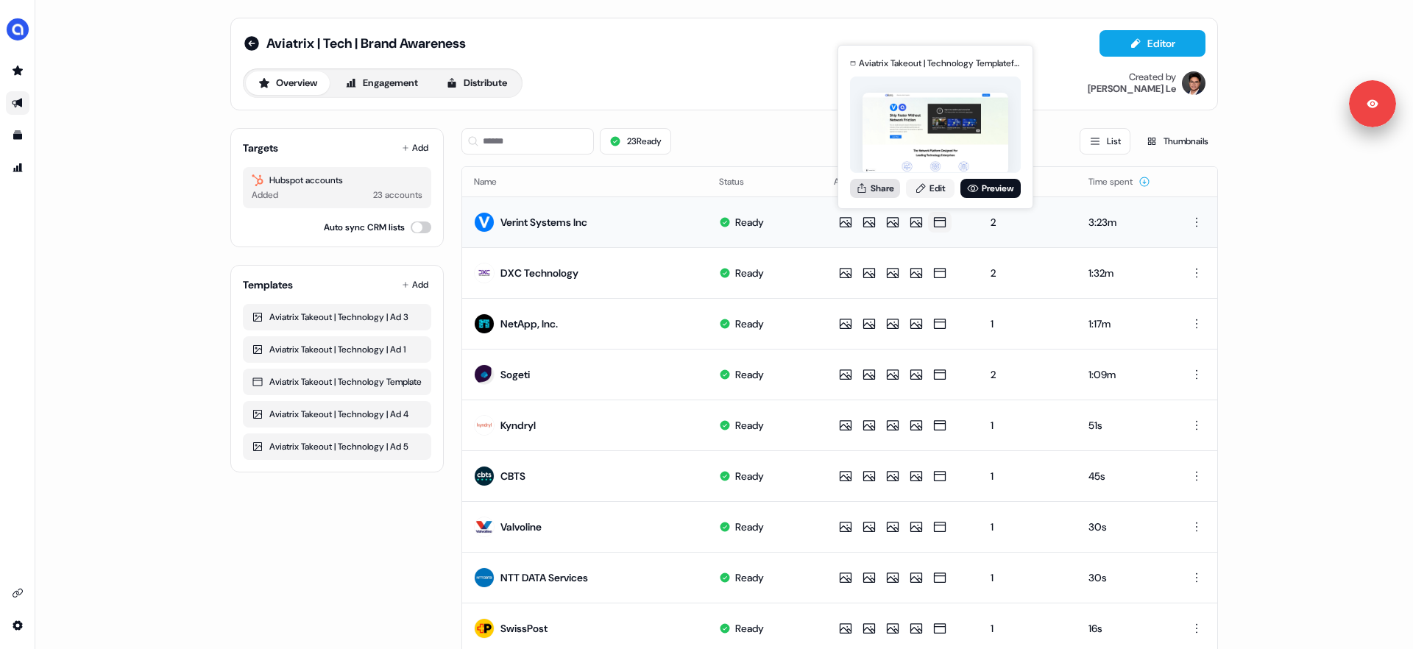
click at [882, 188] on button "Share" at bounding box center [875, 188] width 50 height 19
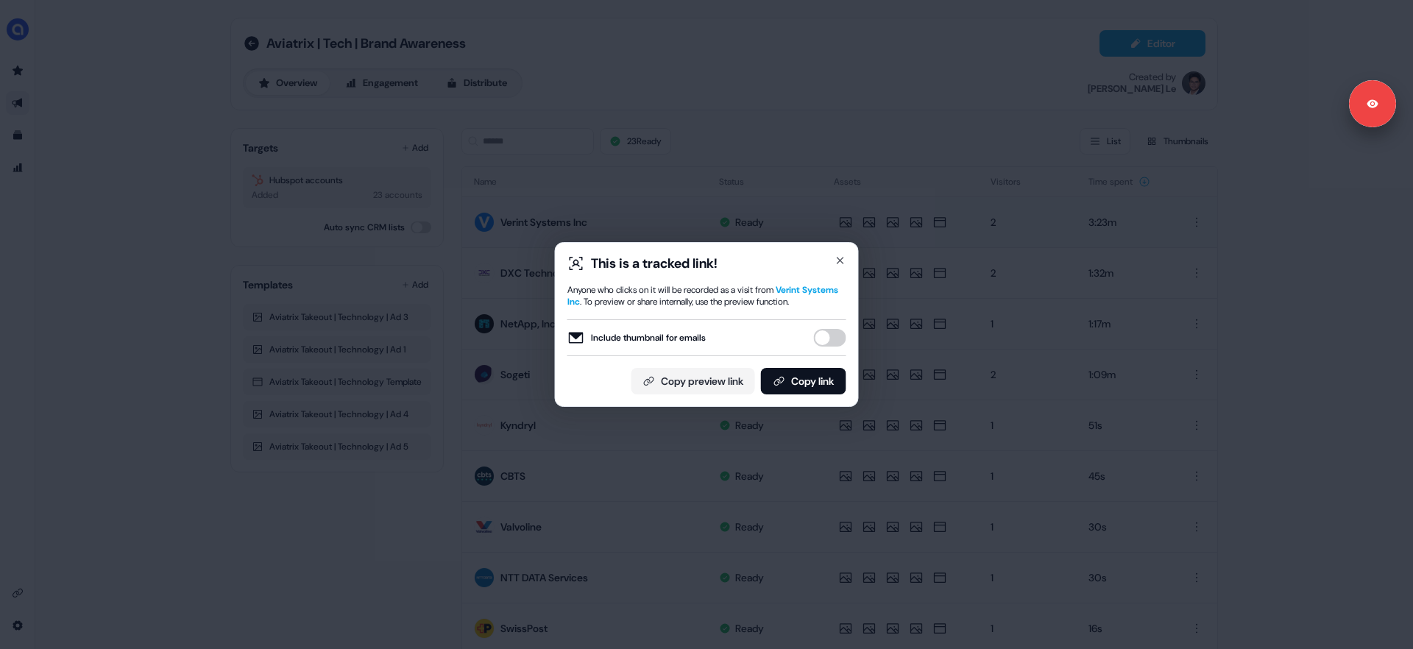
click at [831, 340] on button "Include thumbnail for emails" at bounding box center [830, 338] width 32 height 18
click at [811, 385] on button "Copy link" at bounding box center [803, 381] width 85 height 26
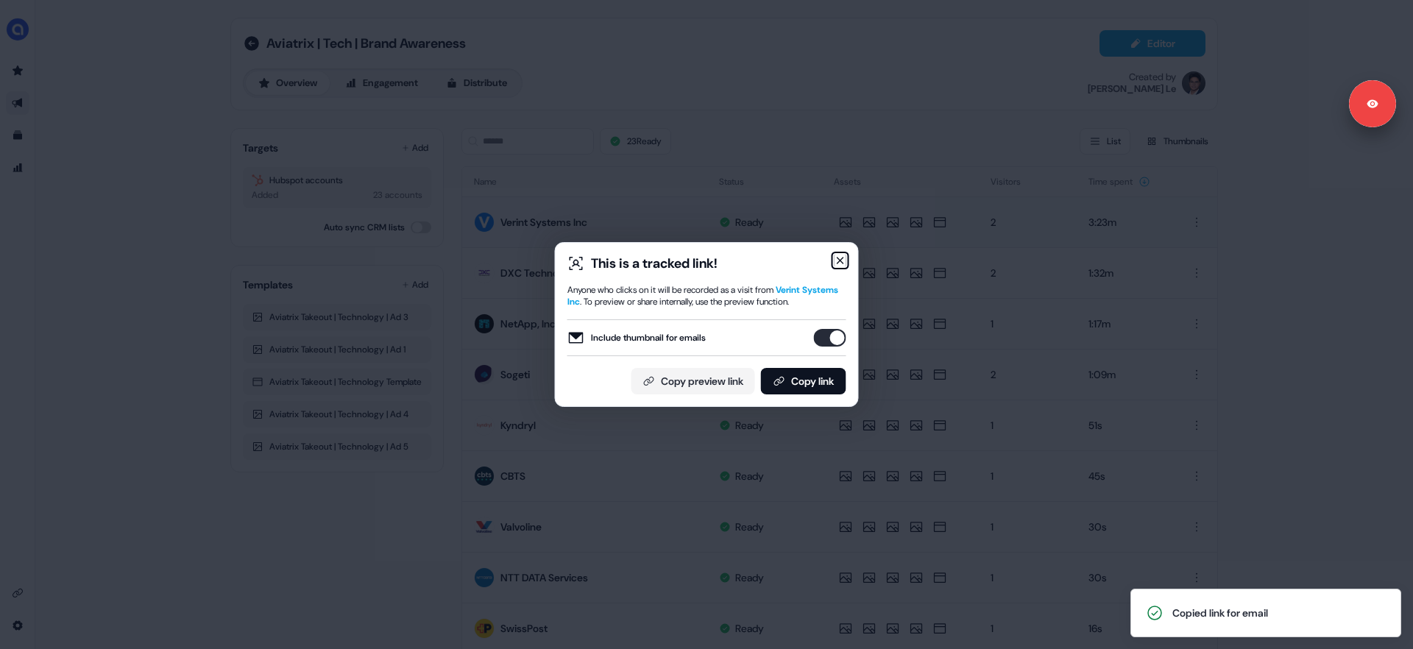
click at [838, 255] on icon "button" at bounding box center [841, 261] width 12 height 12
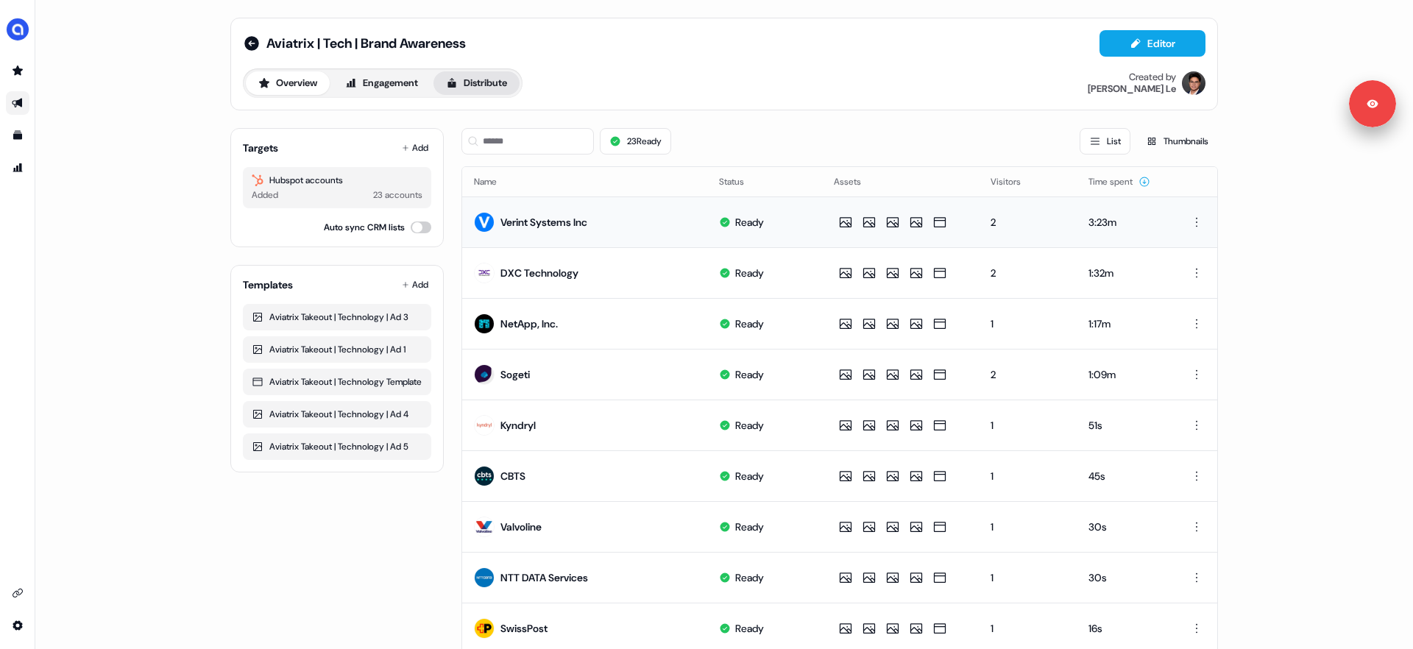
click at [456, 87] on icon at bounding box center [452, 83] width 8 height 10
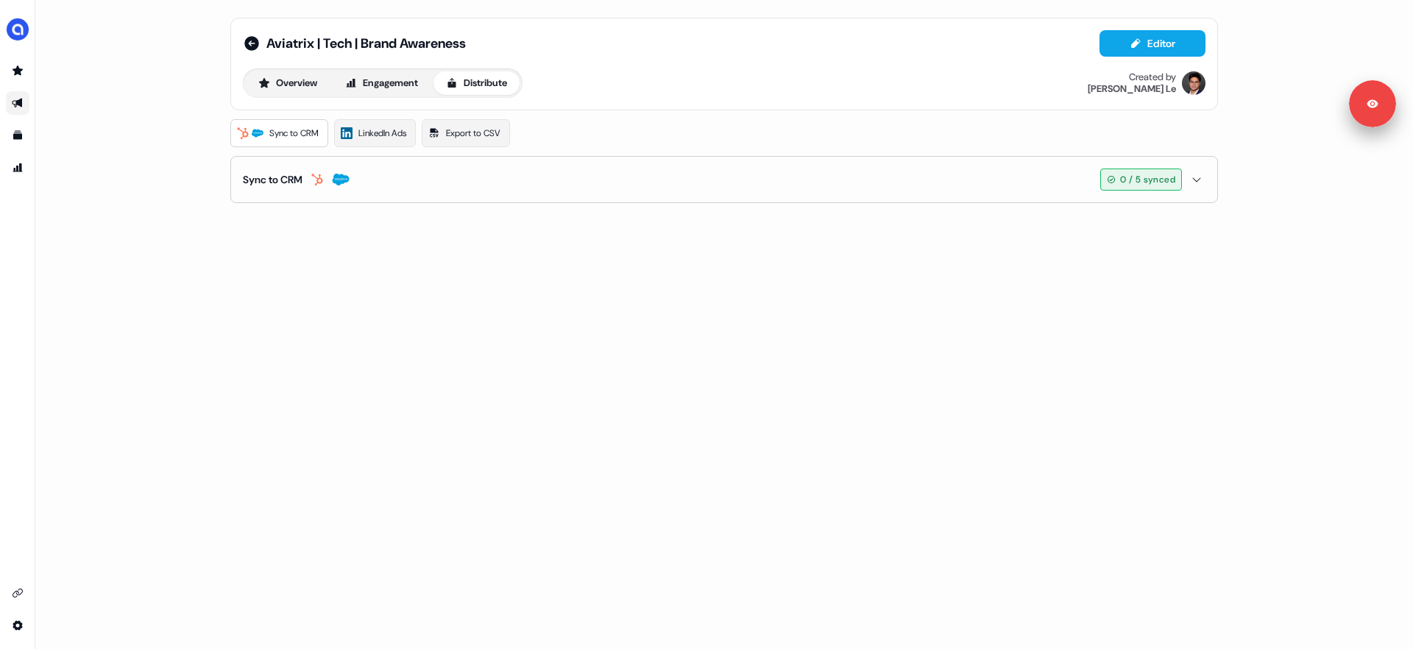
click at [401, 184] on button "Sync to CRM 0 / 5 synced" at bounding box center [724, 180] width 963 height 46
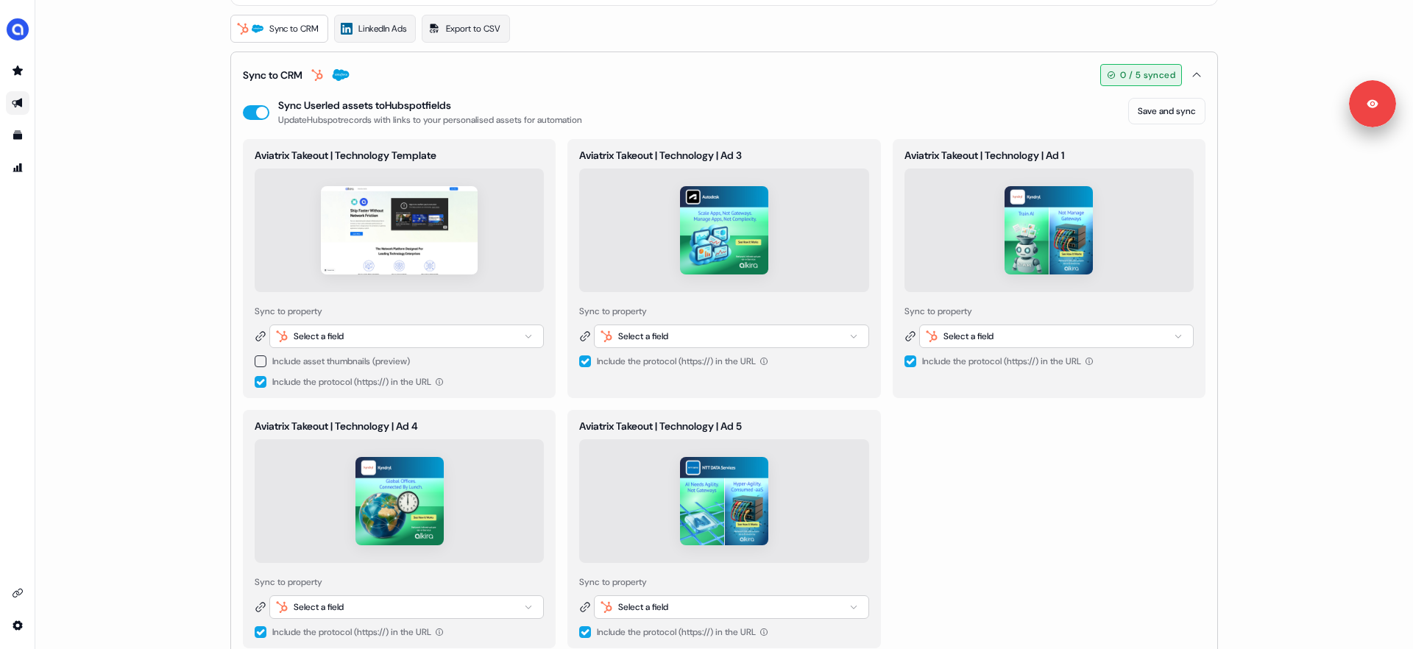
scroll to position [113, 0]
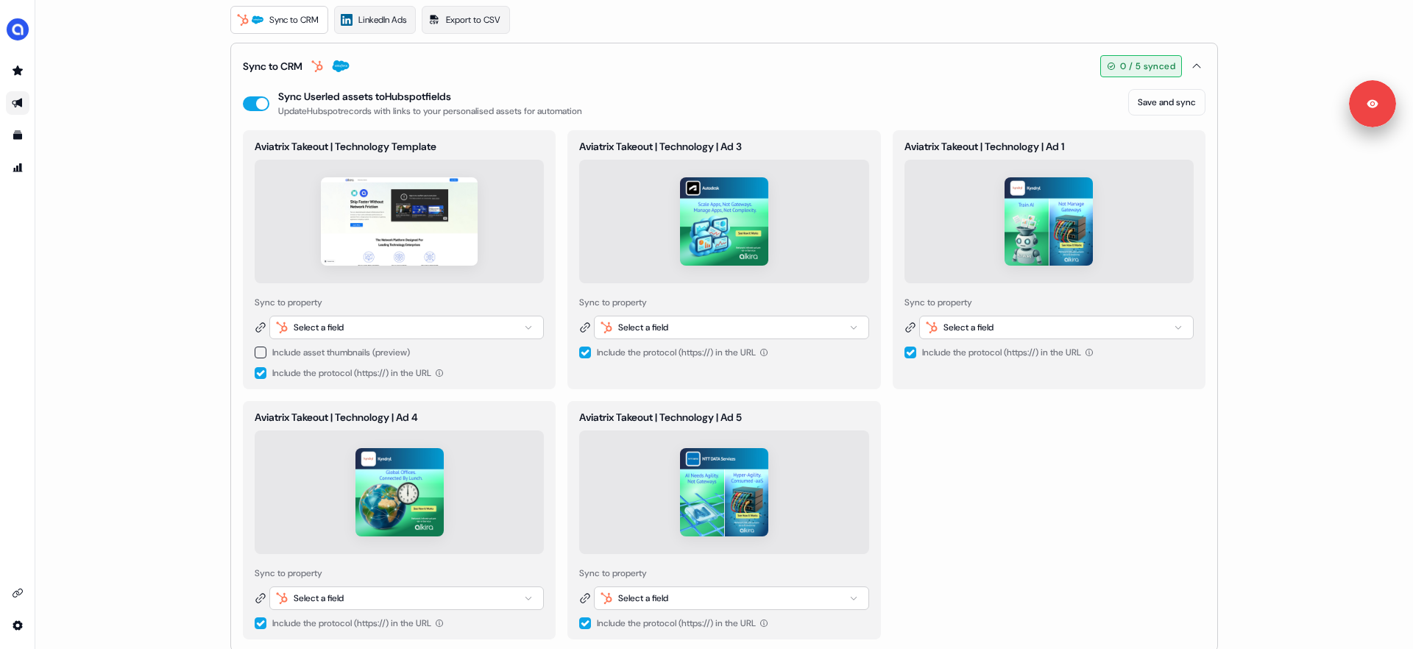
click at [369, 328] on div "Select a field" at bounding box center [406, 328] width 275 height 24
type input "******"
click at [397, 403] on span "userled_landing_page_url" at bounding box center [434, 407] width 99 height 15
click at [259, 353] on button "button" at bounding box center [261, 353] width 12 height 12
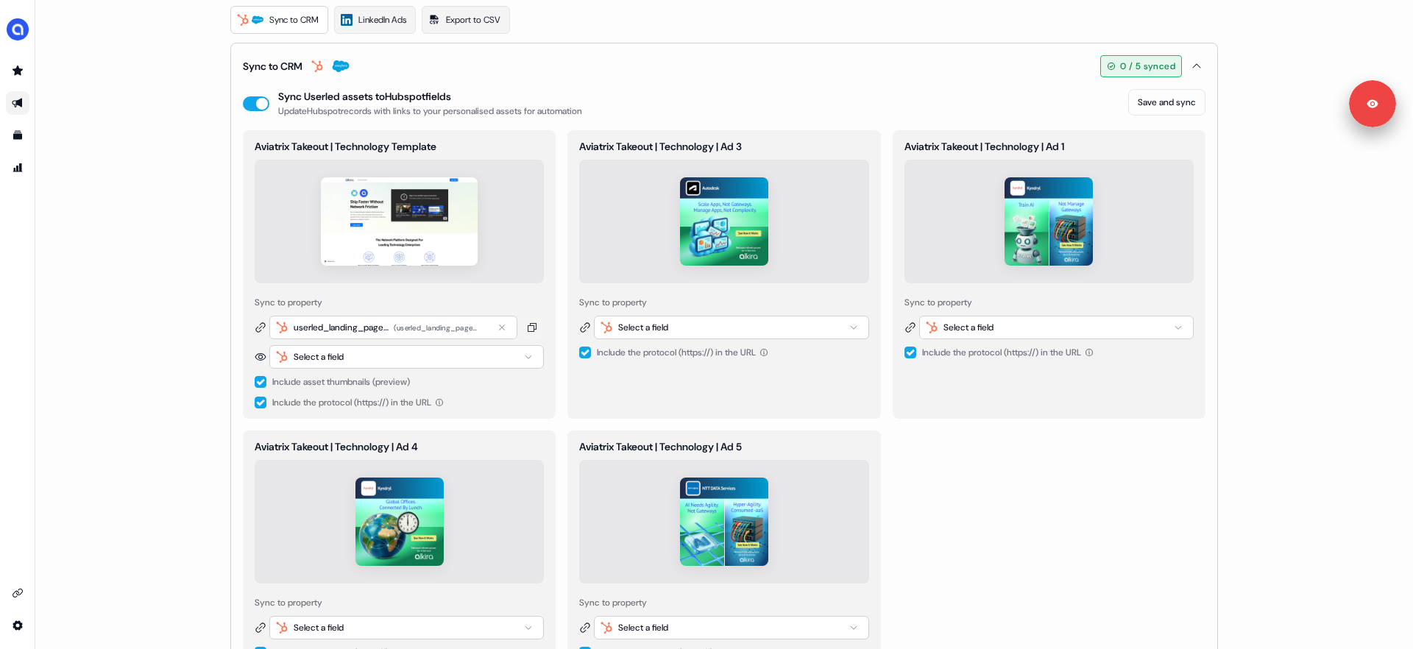
click at [348, 360] on div "Select a field" at bounding box center [406, 357] width 275 height 24
type input "*******"
click at [411, 459] on span "userled_thumbnail_url" at bounding box center [427, 460] width 84 height 15
click at [258, 403] on button "button" at bounding box center [261, 403] width 12 height 12
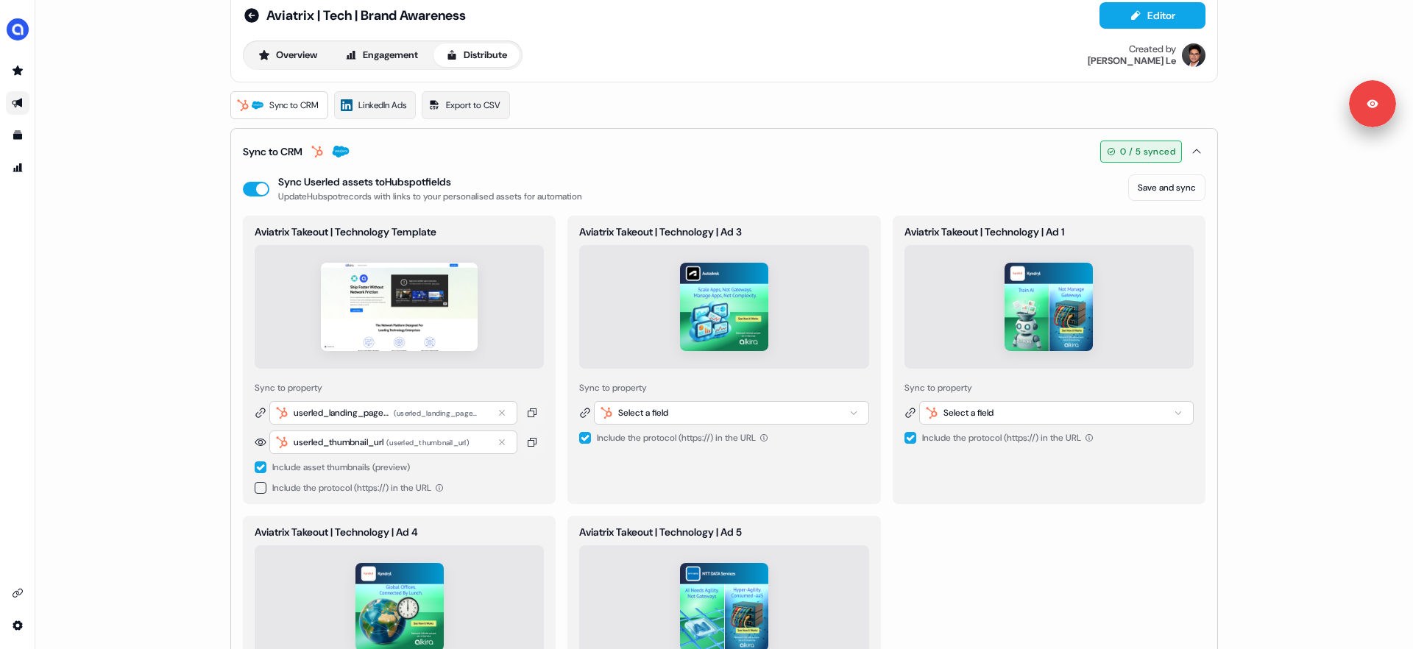
scroll to position [0, 0]
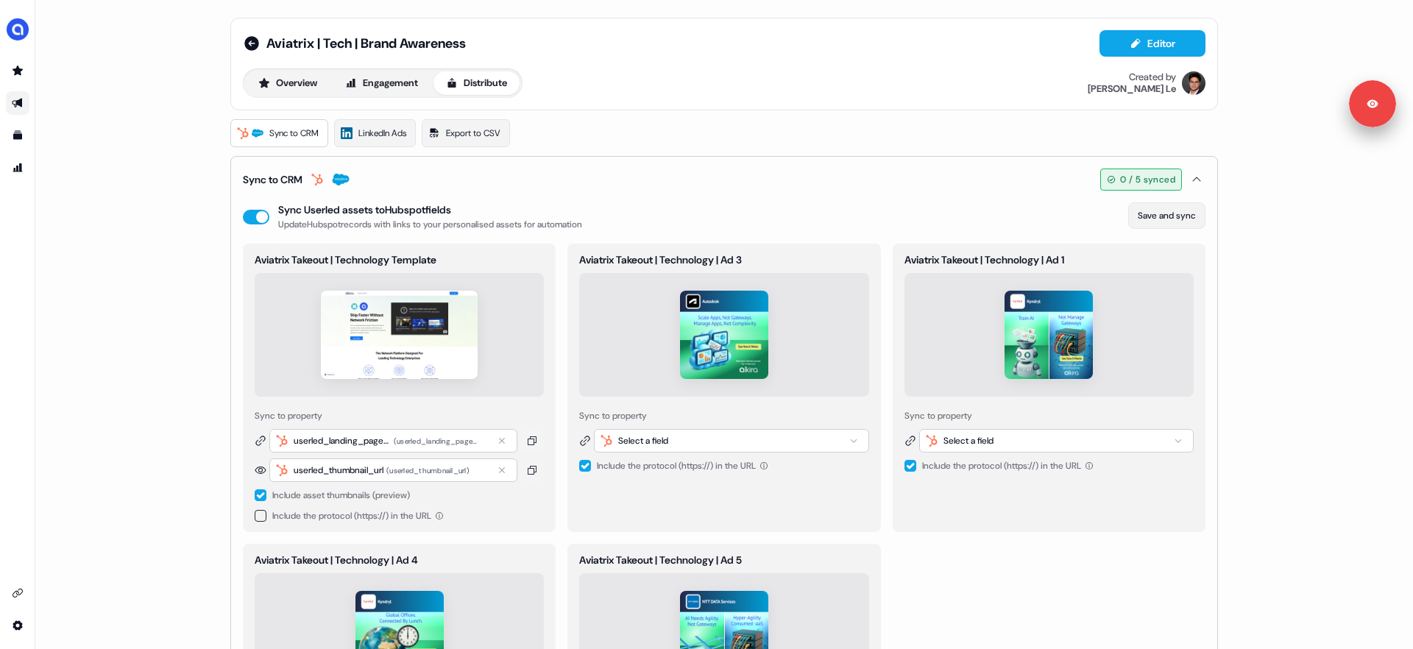
click at [1162, 214] on button "Save and sync" at bounding box center [1166, 215] width 77 height 26
click at [285, 85] on button "Overview" at bounding box center [288, 83] width 84 height 24
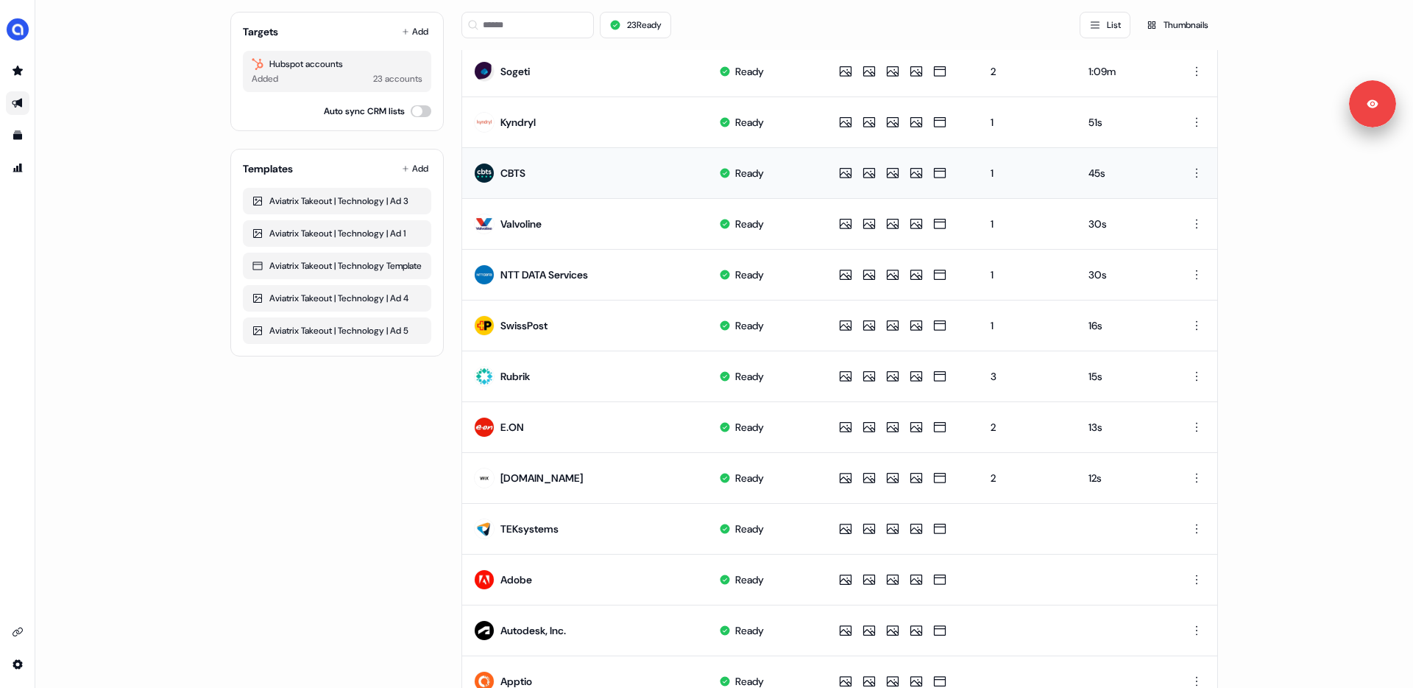
scroll to position [572, 0]
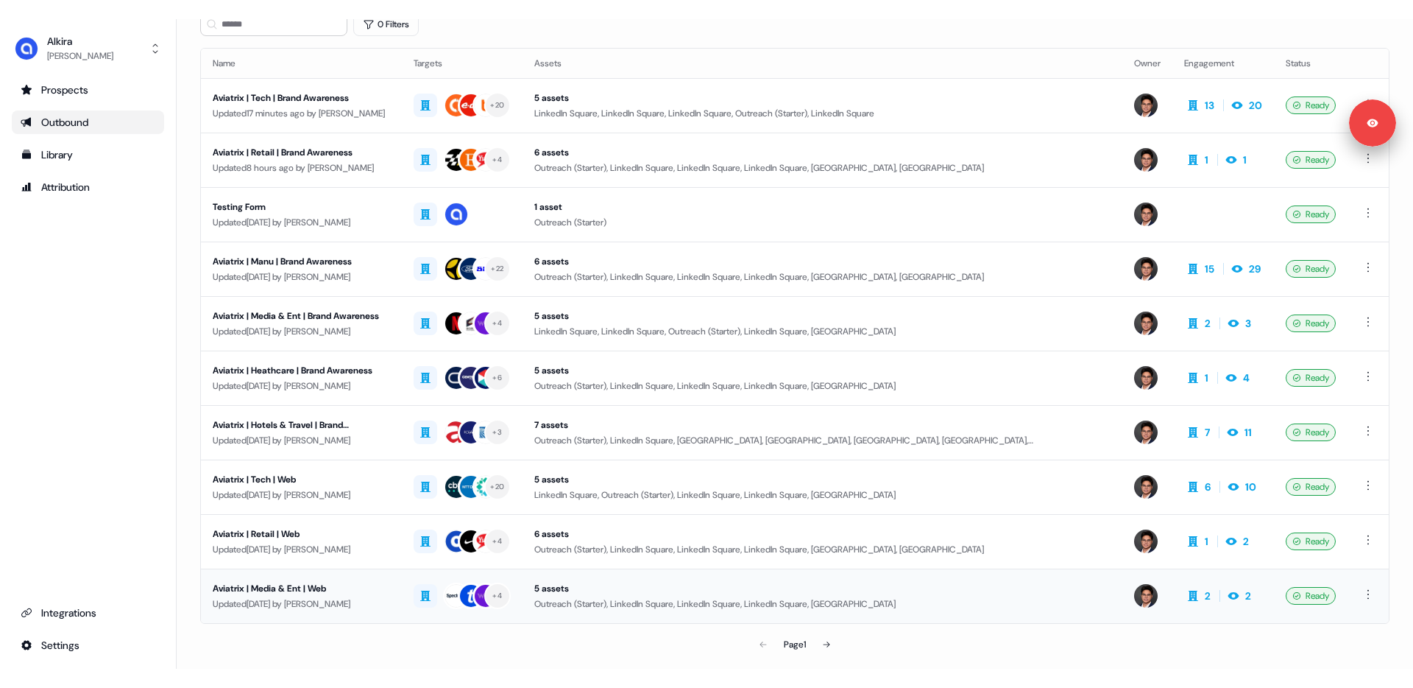
scroll to position [81, 0]
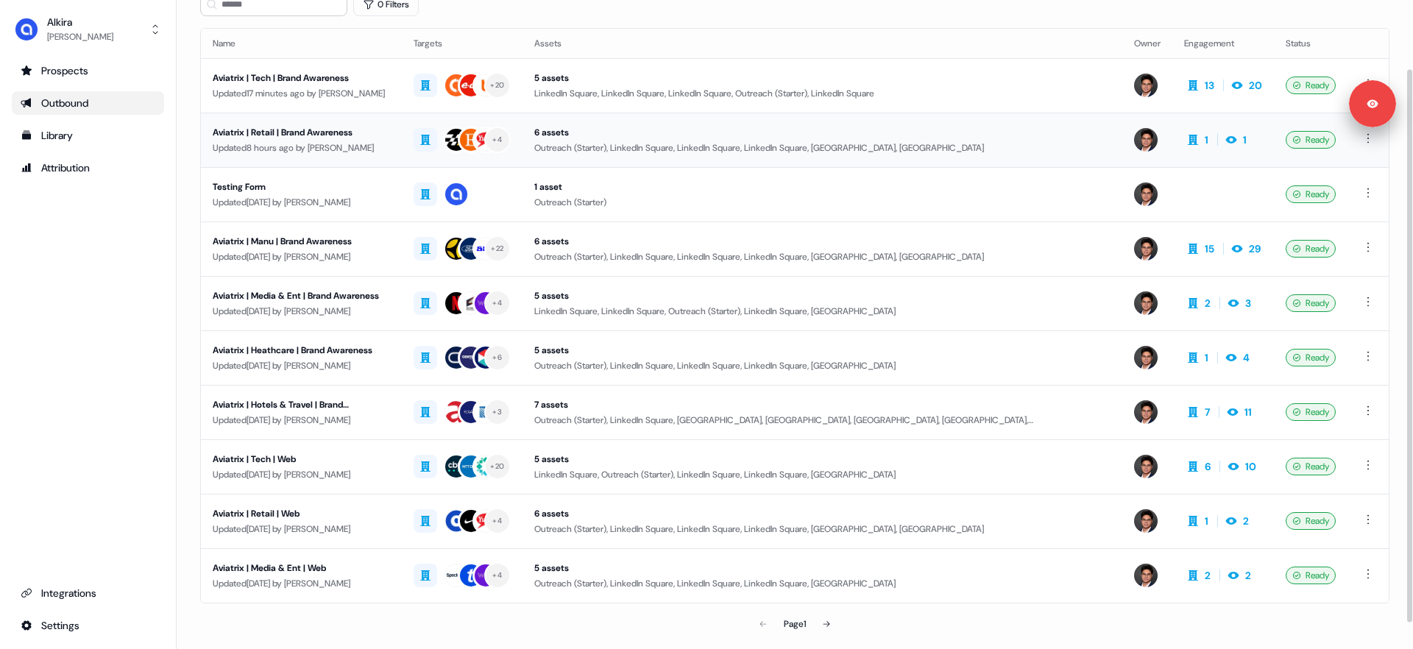
click at [296, 145] on div "Updated 8 hours ago by [PERSON_NAME]" at bounding box center [301, 148] width 177 height 15
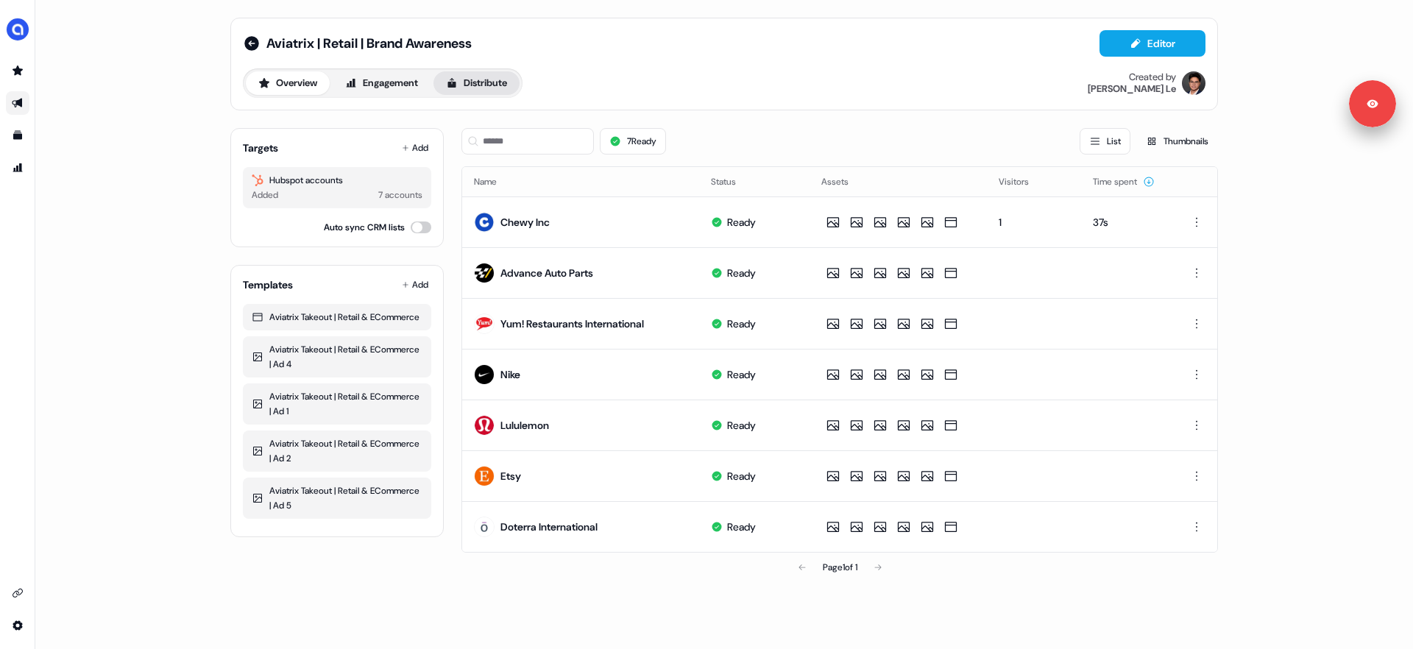
click at [492, 85] on button "Distribute" at bounding box center [477, 83] width 86 height 24
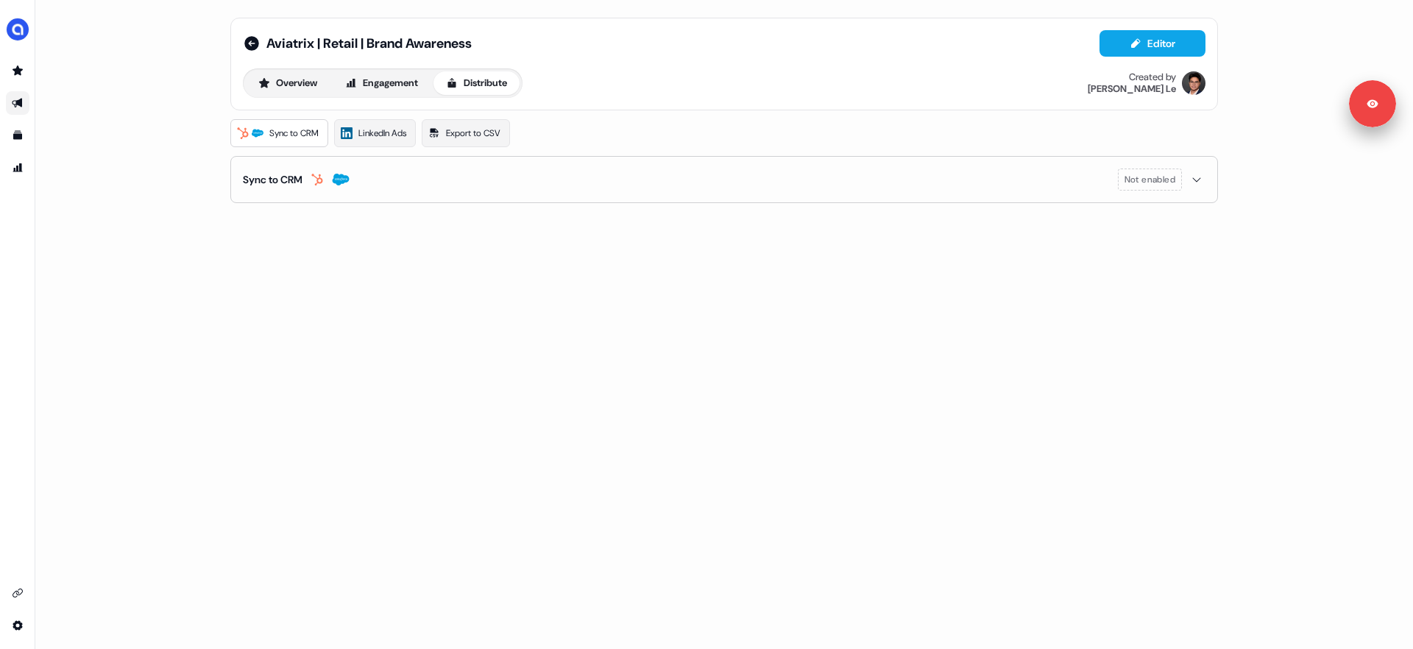
click at [326, 174] on icon "button" at bounding box center [317, 180] width 18 height 12
